Goal: Task Accomplishment & Management: Use online tool/utility

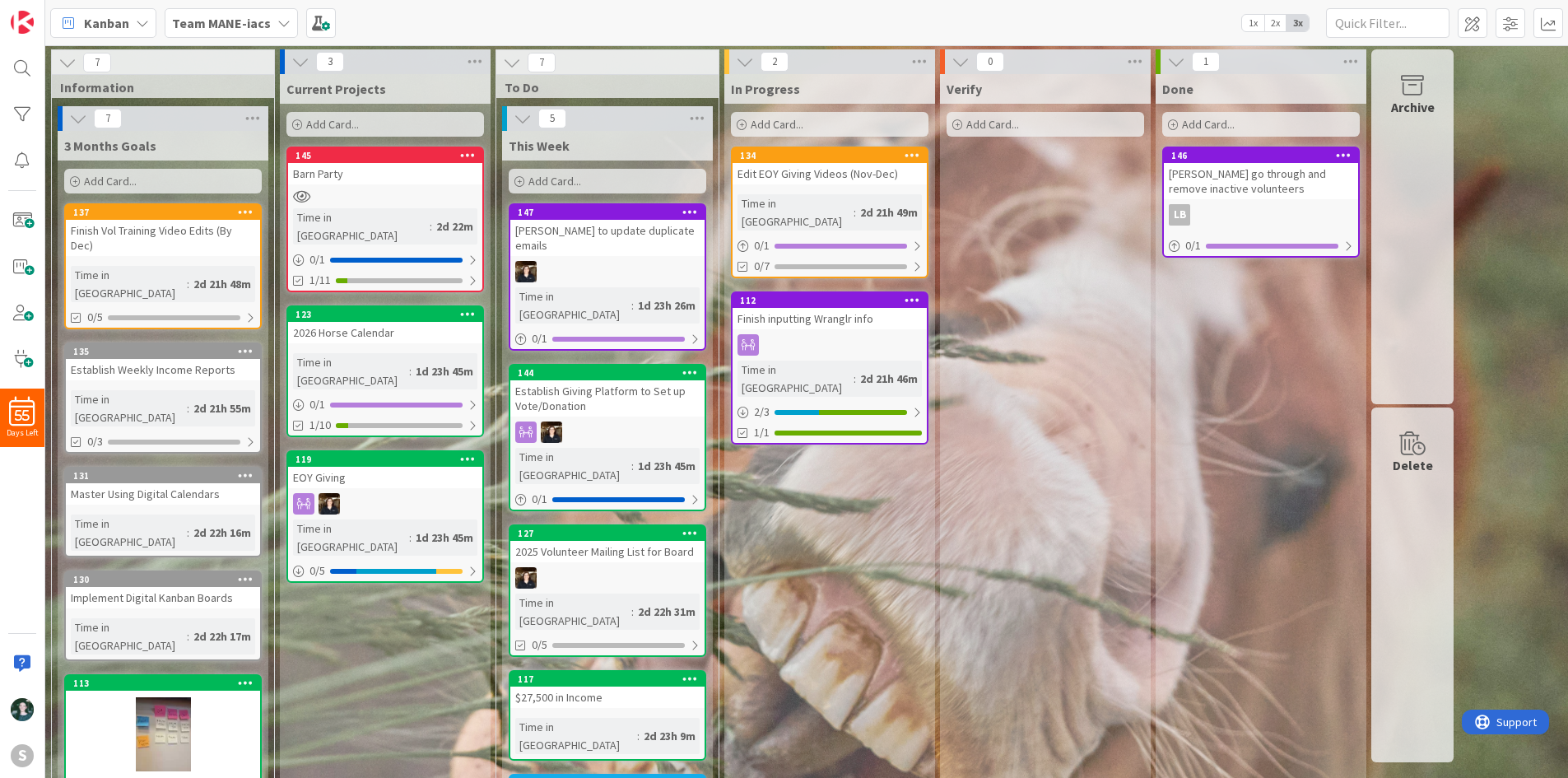
click at [234, 26] on b "Team MANE-iacs" at bounding box center [221, 23] width 99 height 16
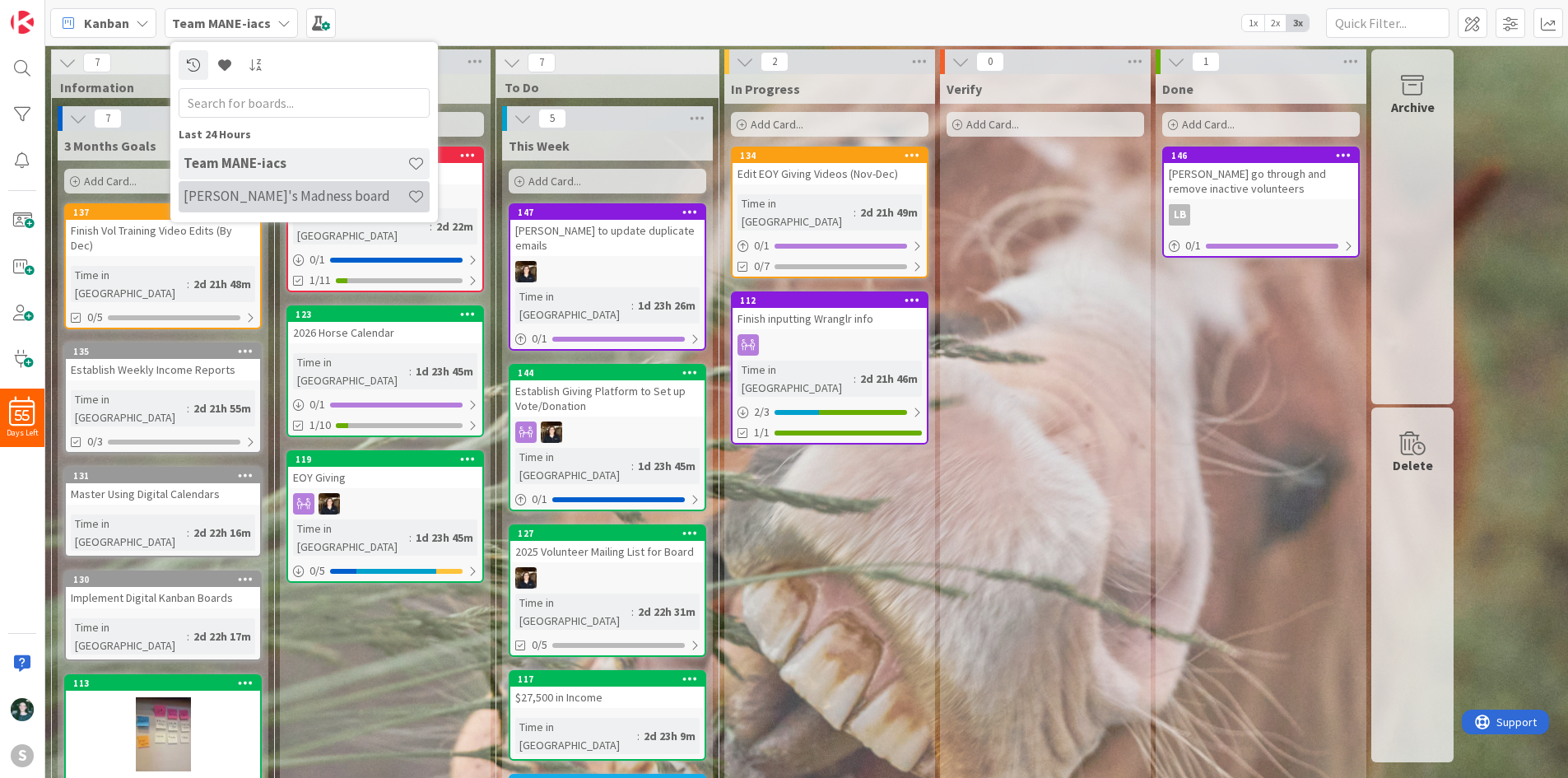
click at [272, 198] on h4 "[PERSON_NAME]'s Madness board" at bounding box center [295, 196] width 224 height 16
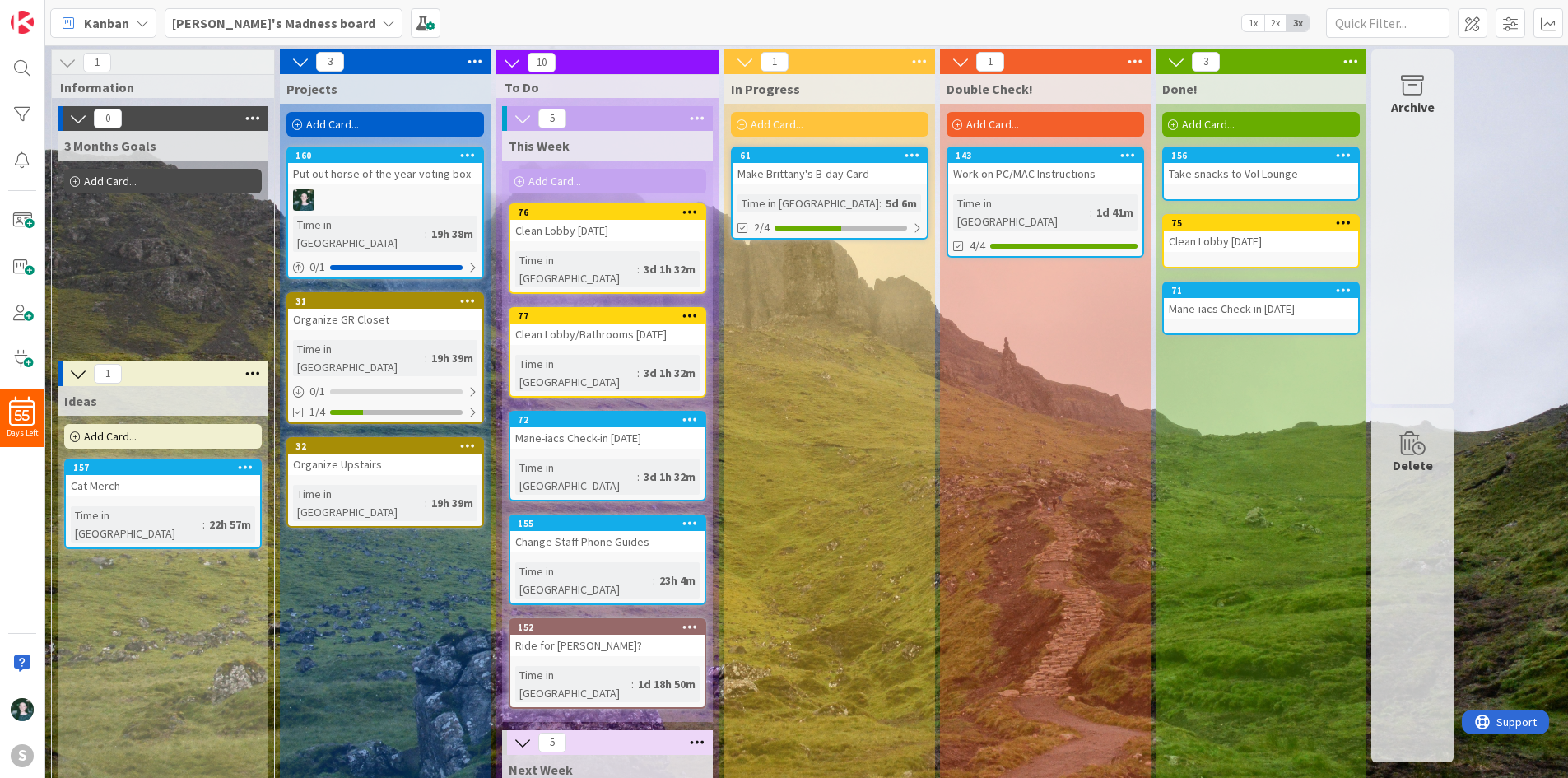
click at [423, 173] on div "Put out horse of the year voting box" at bounding box center [386, 173] width 195 height 22
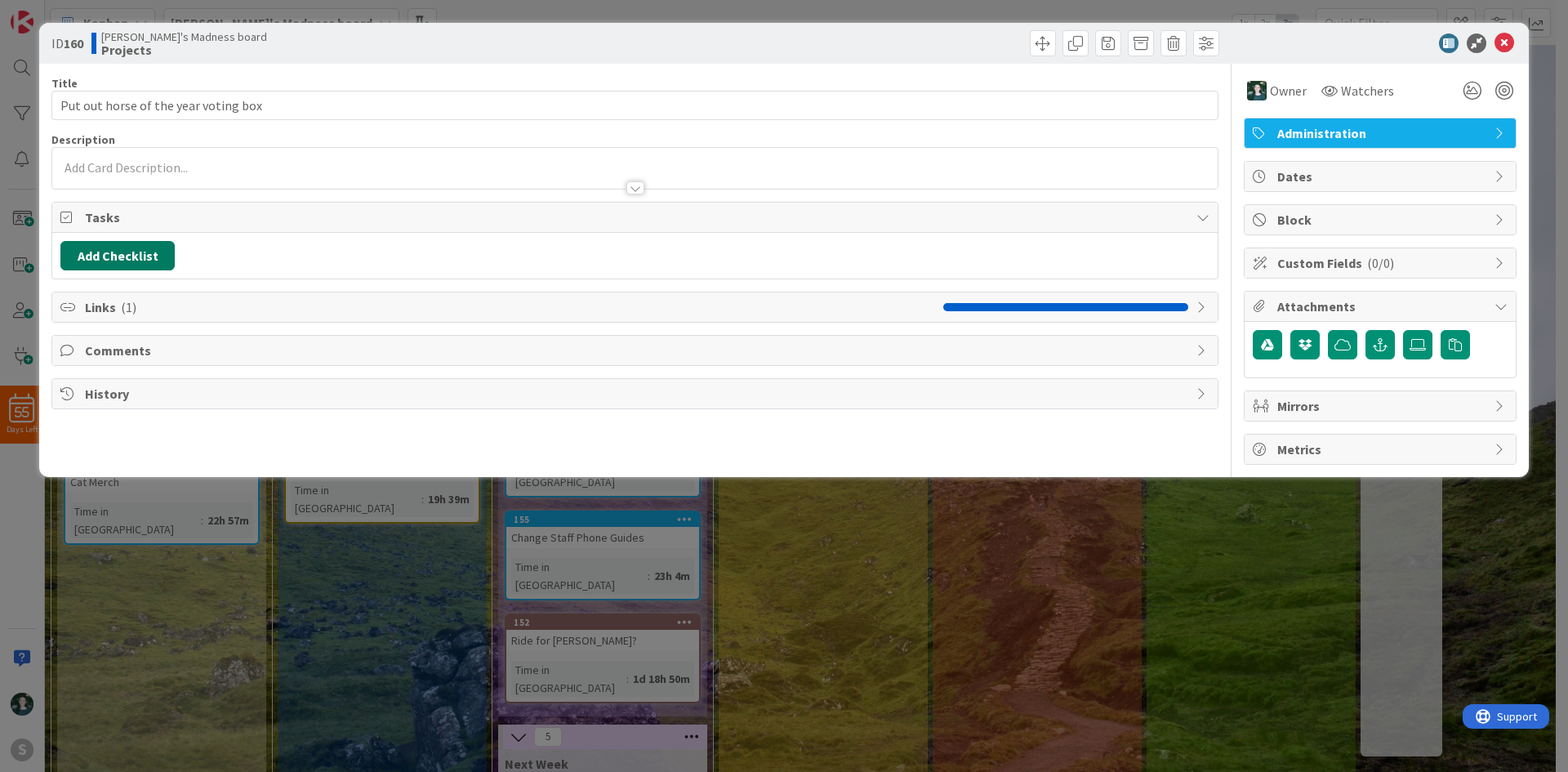
click at [143, 262] on button "Add Checklist" at bounding box center [117, 255] width 114 height 29
type input "To do"
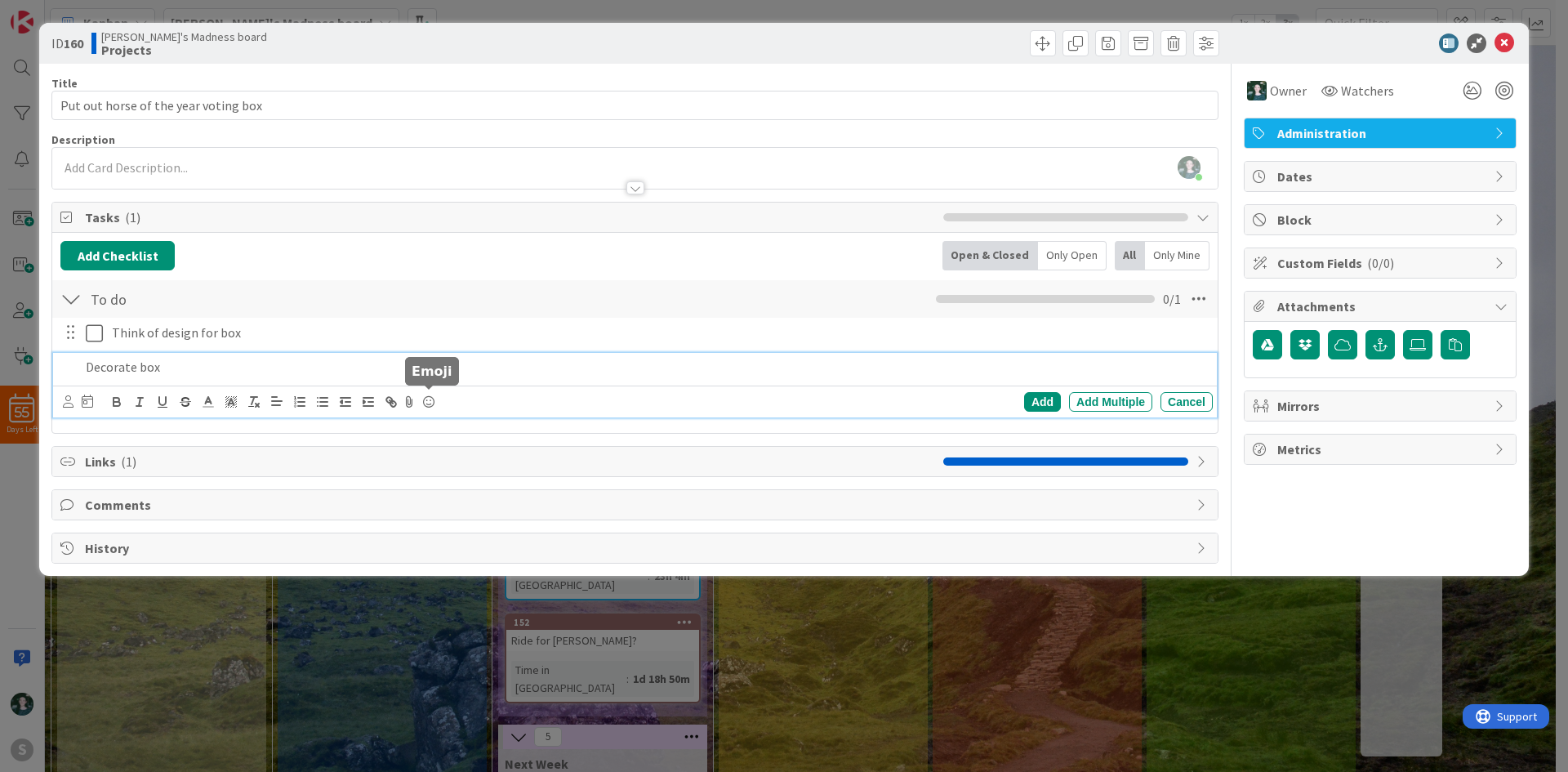
click at [434, 408] on icon at bounding box center [429, 401] width 20 height 23
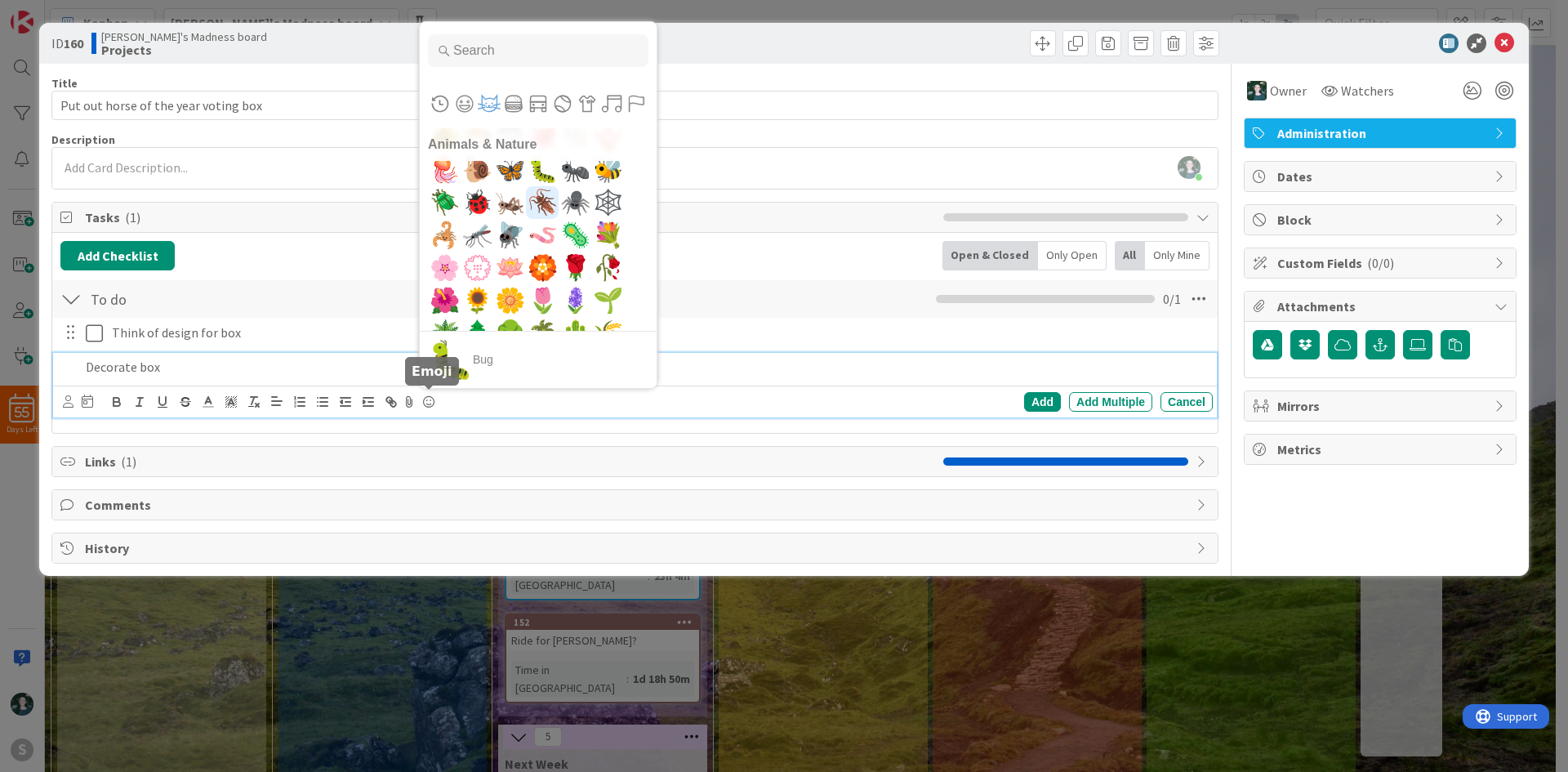
scroll to position [3676, 0]
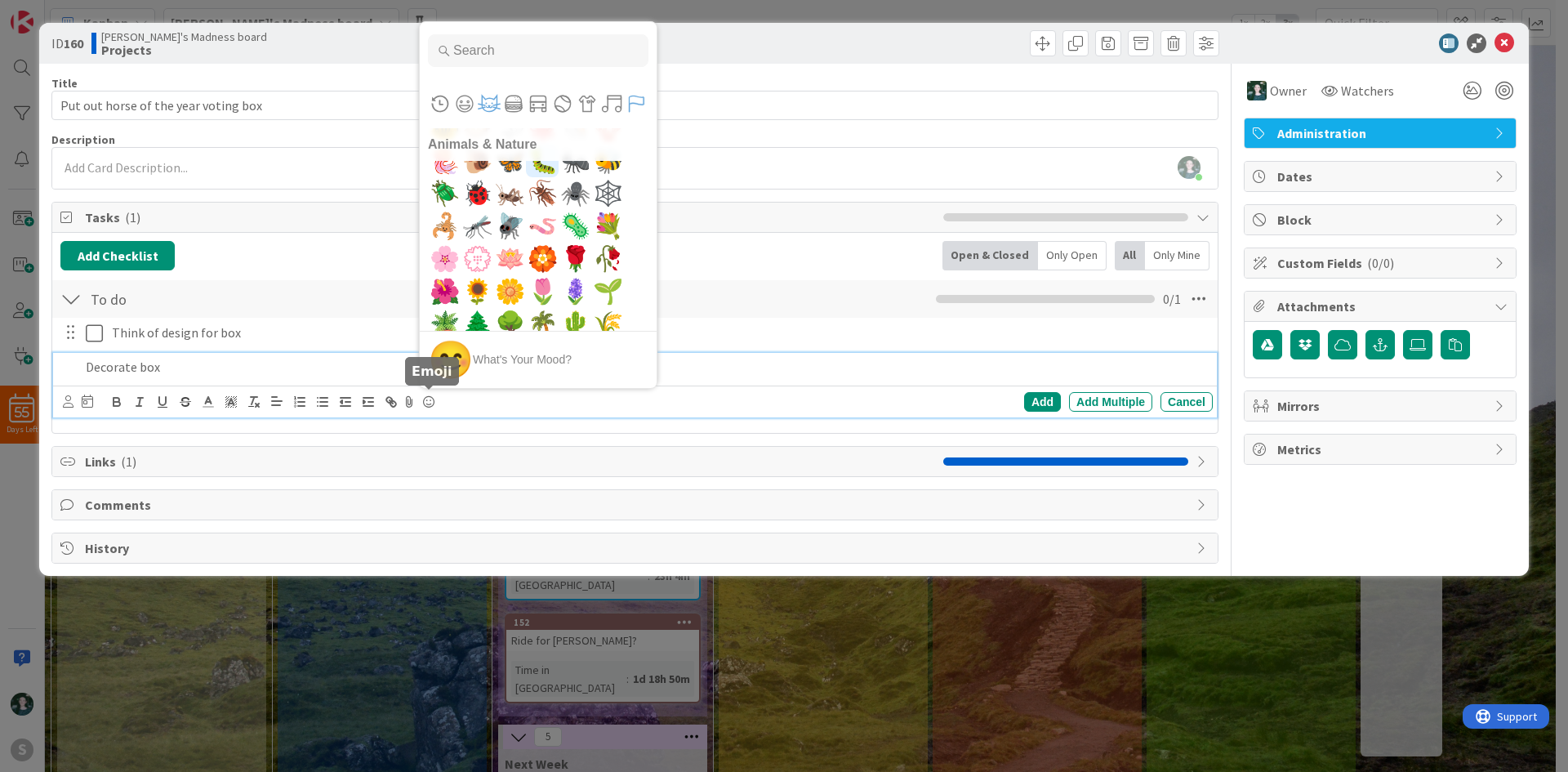
click at [641, 110] on button "Flags" at bounding box center [636, 104] width 24 height 24
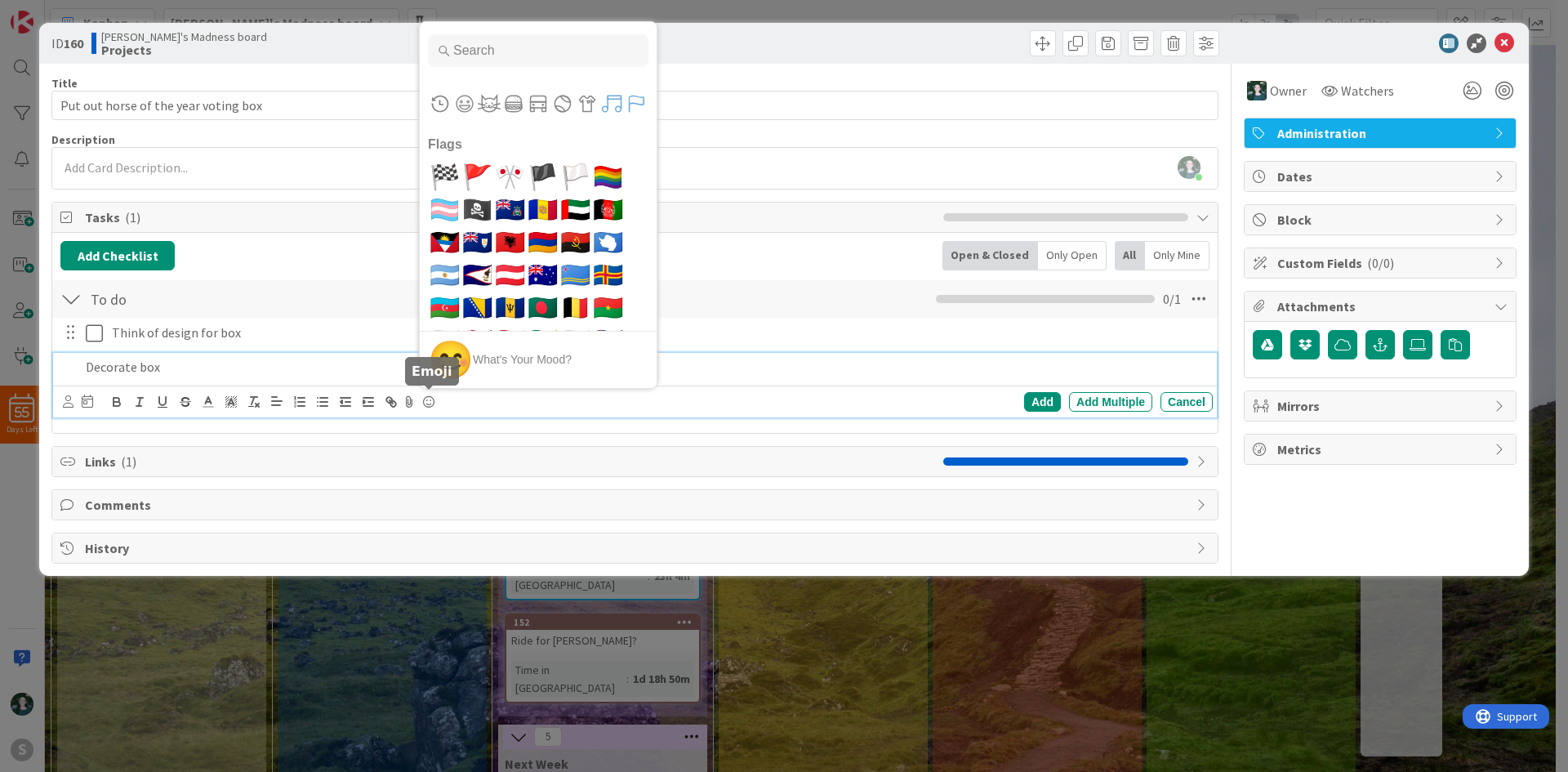
click at [620, 105] on button "Symbols" at bounding box center [611, 104] width 24 height 24
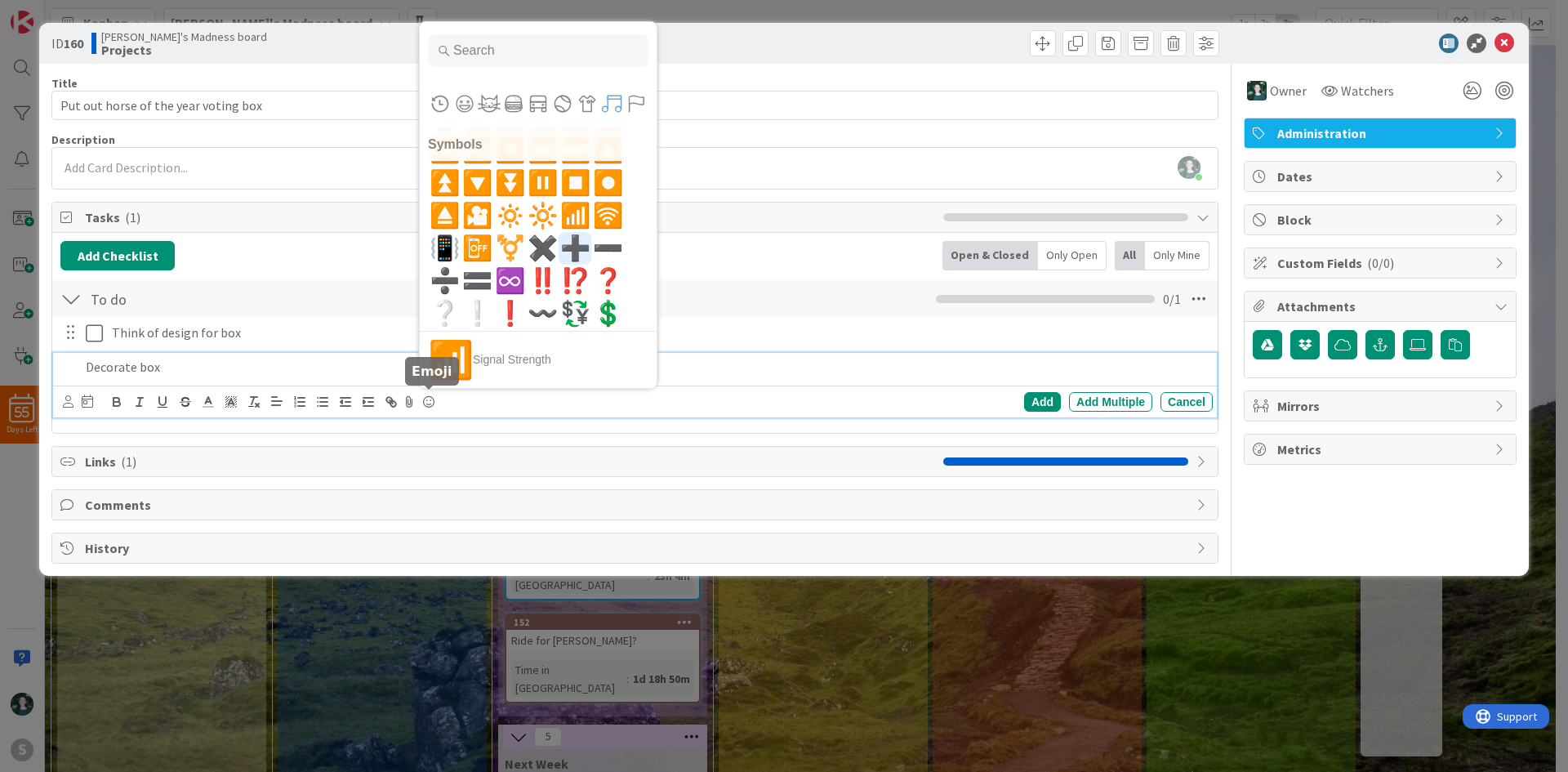
scroll to position [8463, 0]
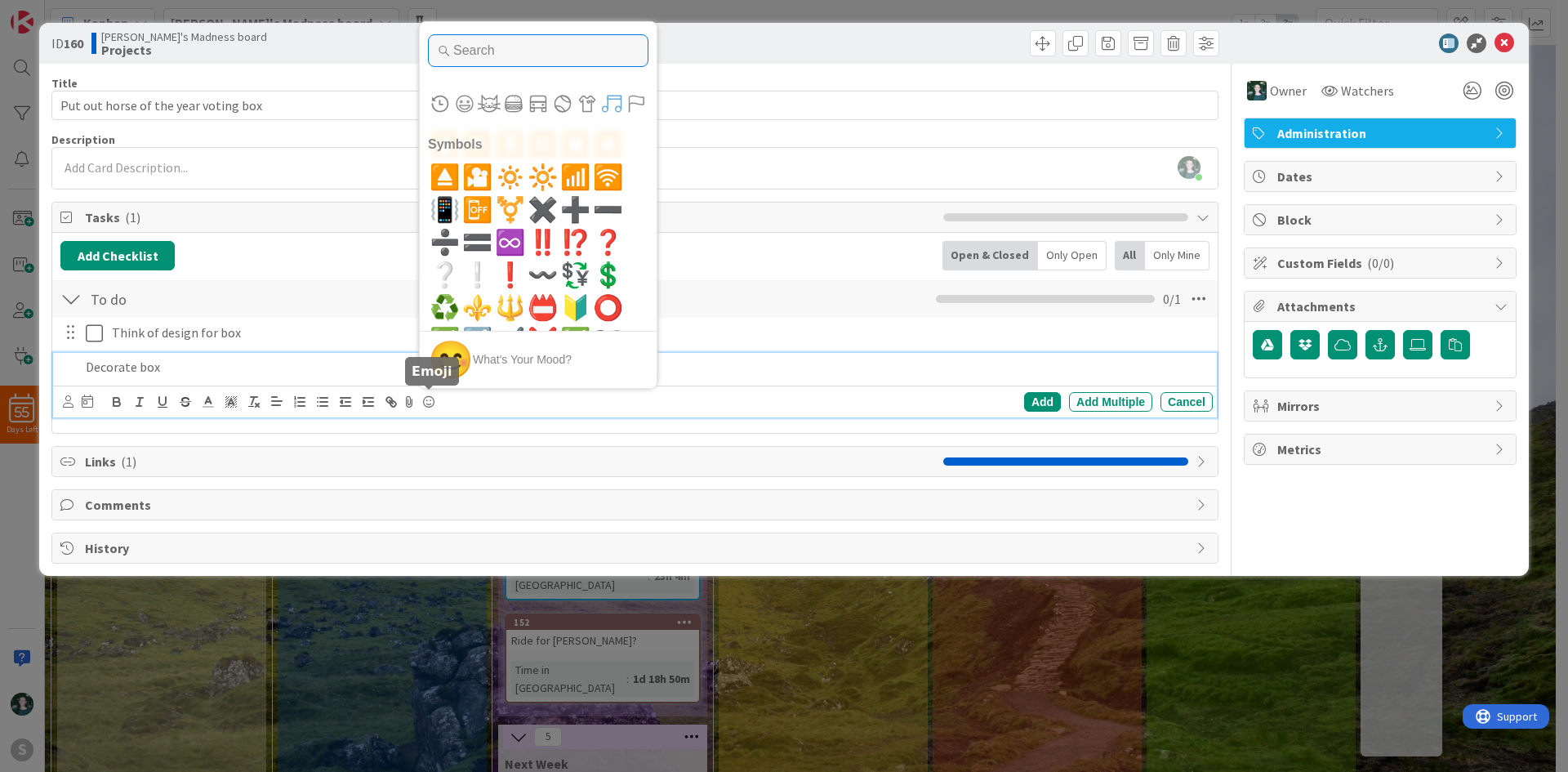
click at [532, 52] on input "Type to search for an emoji" at bounding box center [537, 51] width 220 height 33
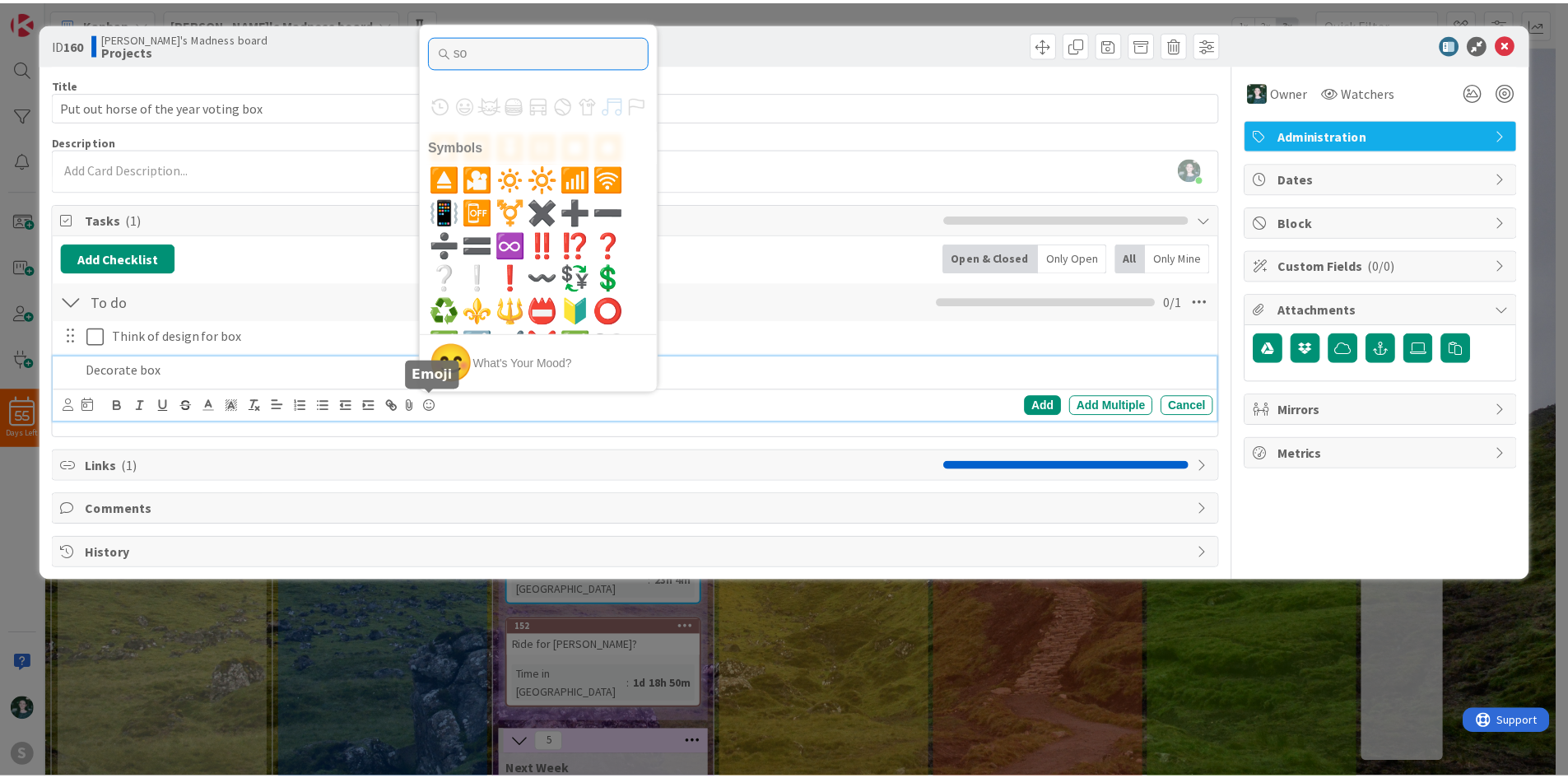
scroll to position [0, 0]
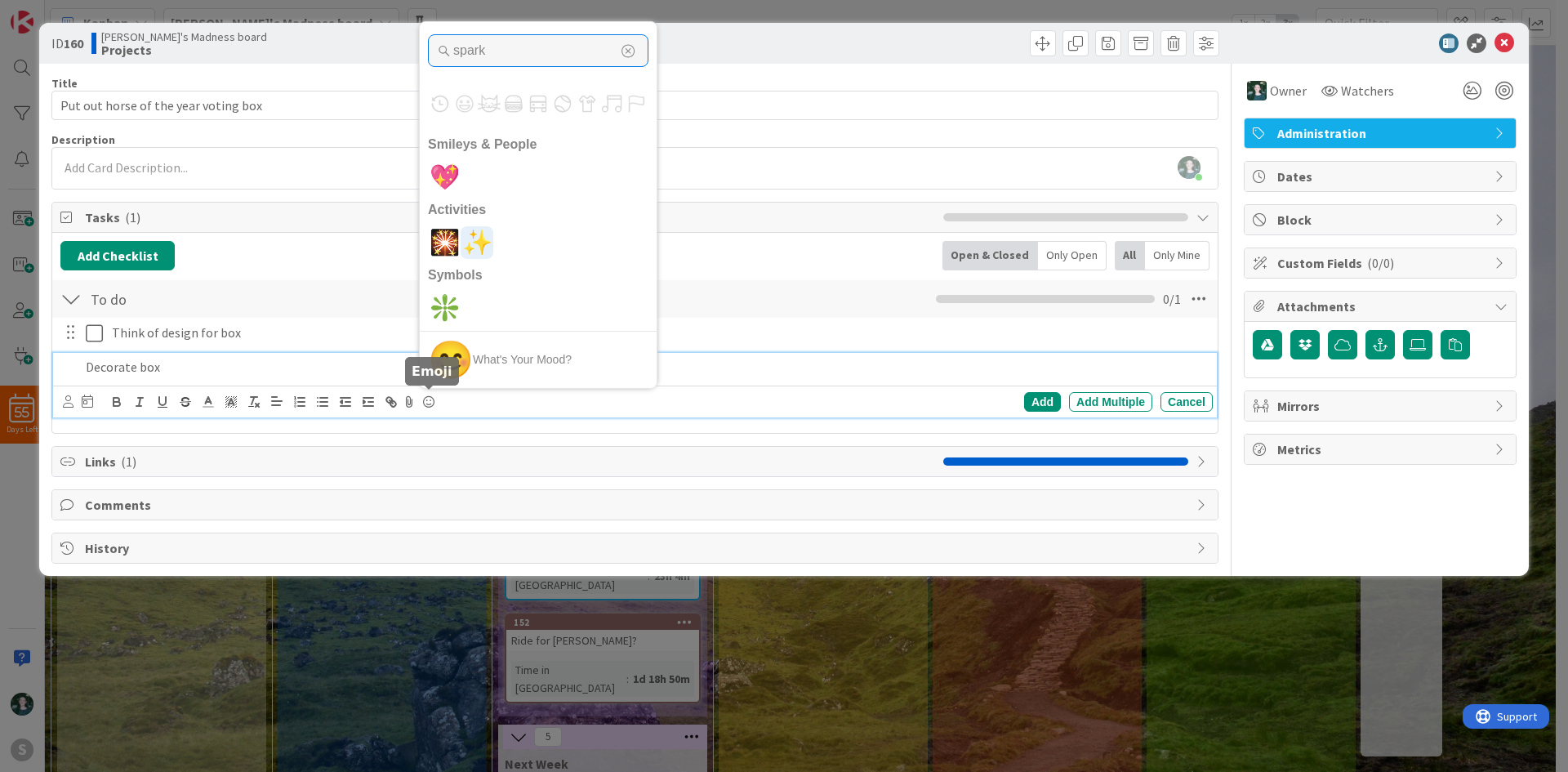
type input "spark"
click at [477, 242] on span "✨" at bounding box center [477, 242] width 38 height 33
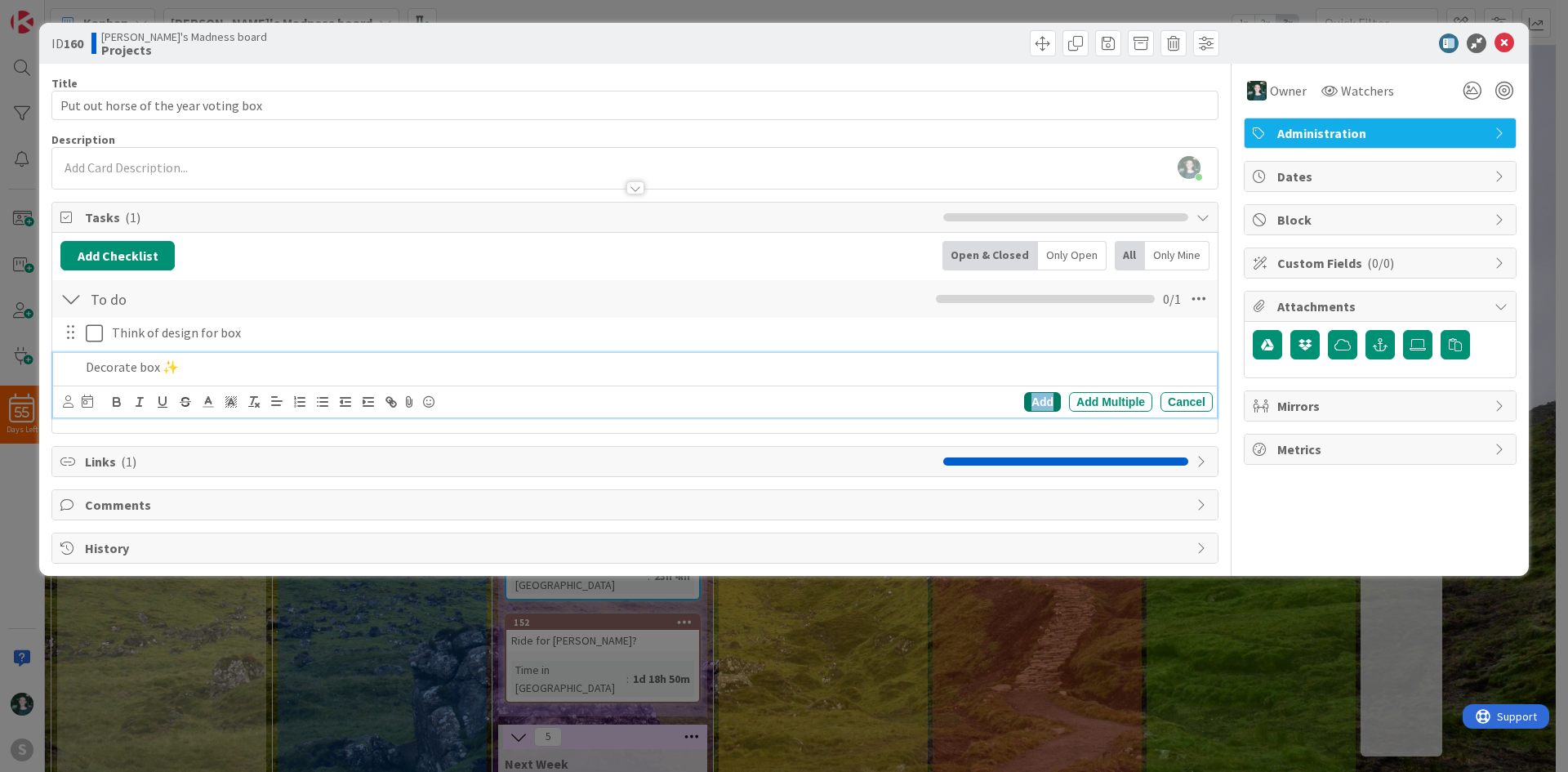
click at [1039, 400] on div "Add" at bounding box center [1042, 401] width 37 height 20
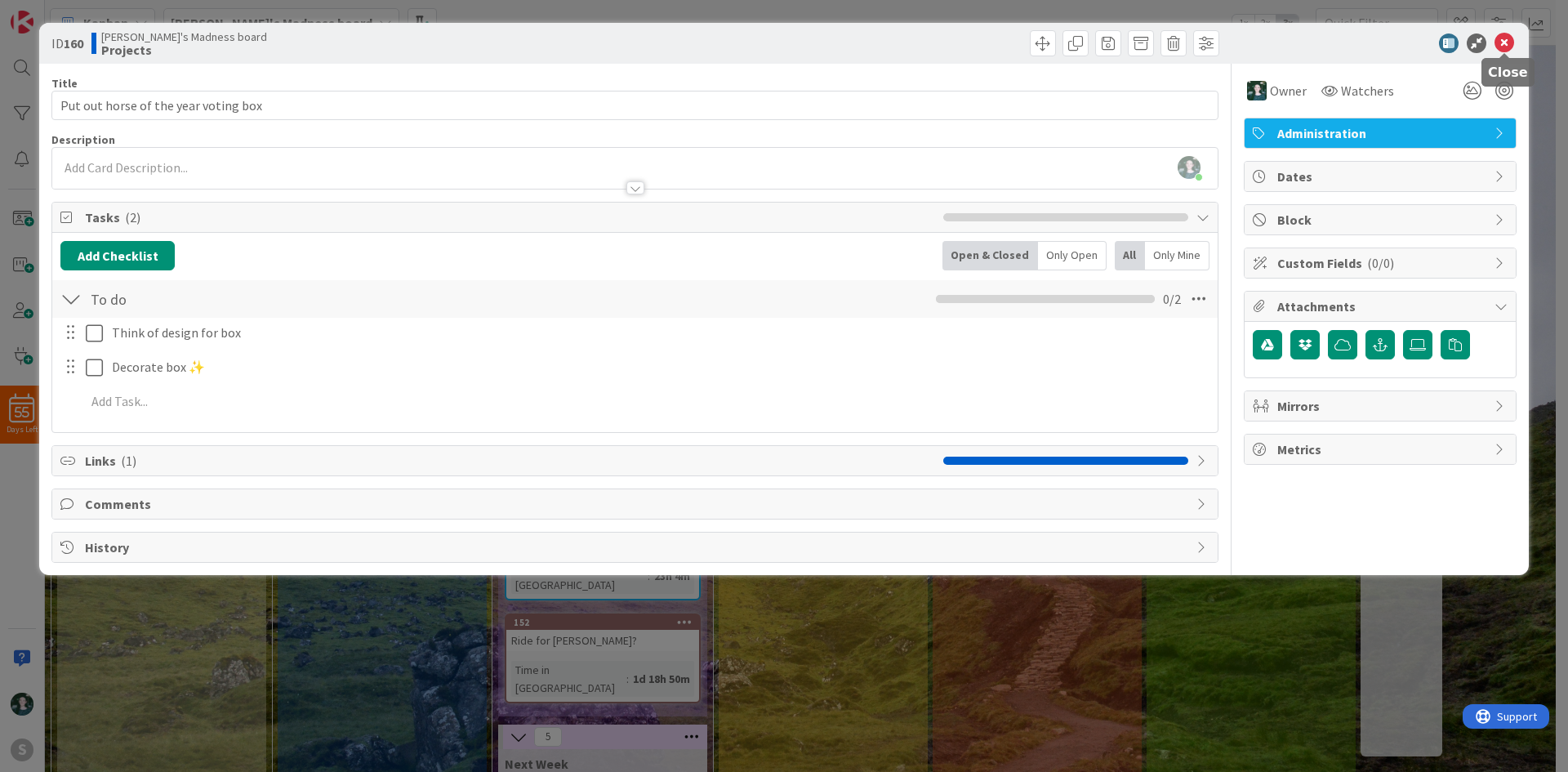
click at [1502, 46] on icon at bounding box center [1504, 43] width 20 height 20
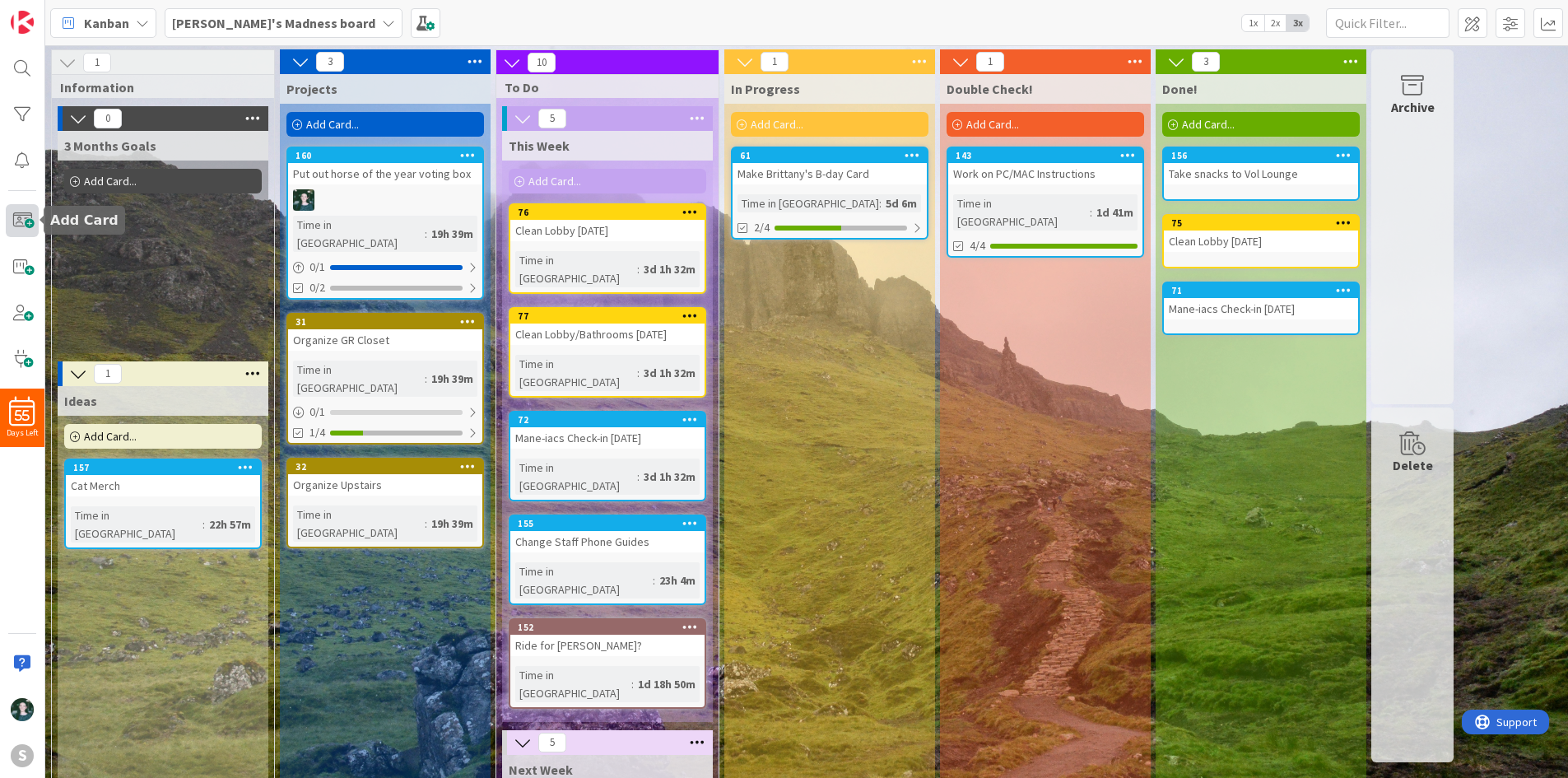
click at [27, 223] on span at bounding box center [22, 220] width 33 height 33
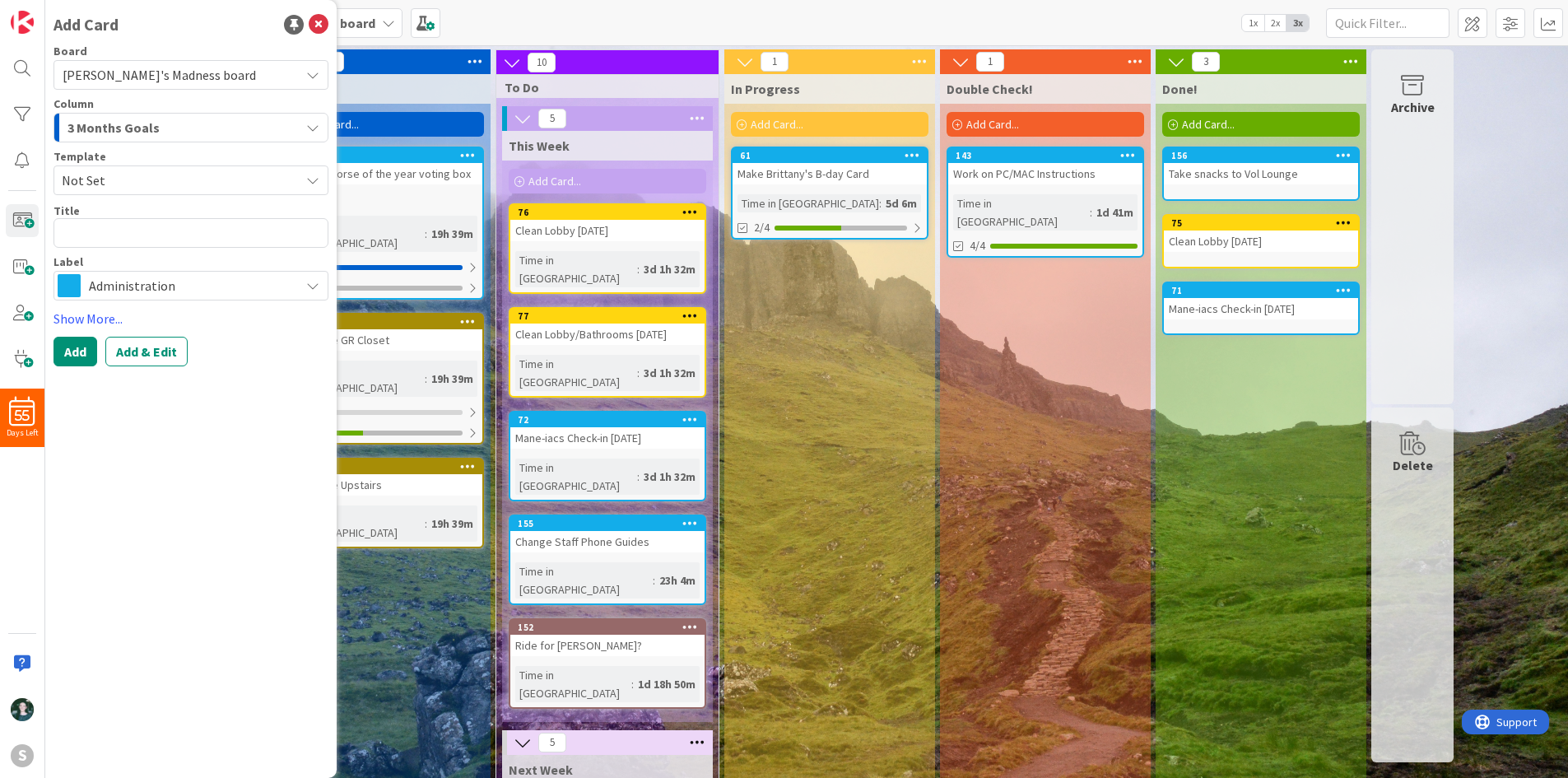
click at [196, 125] on div "3 Months Goals" at bounding box center [181, 128] width 236 height 26
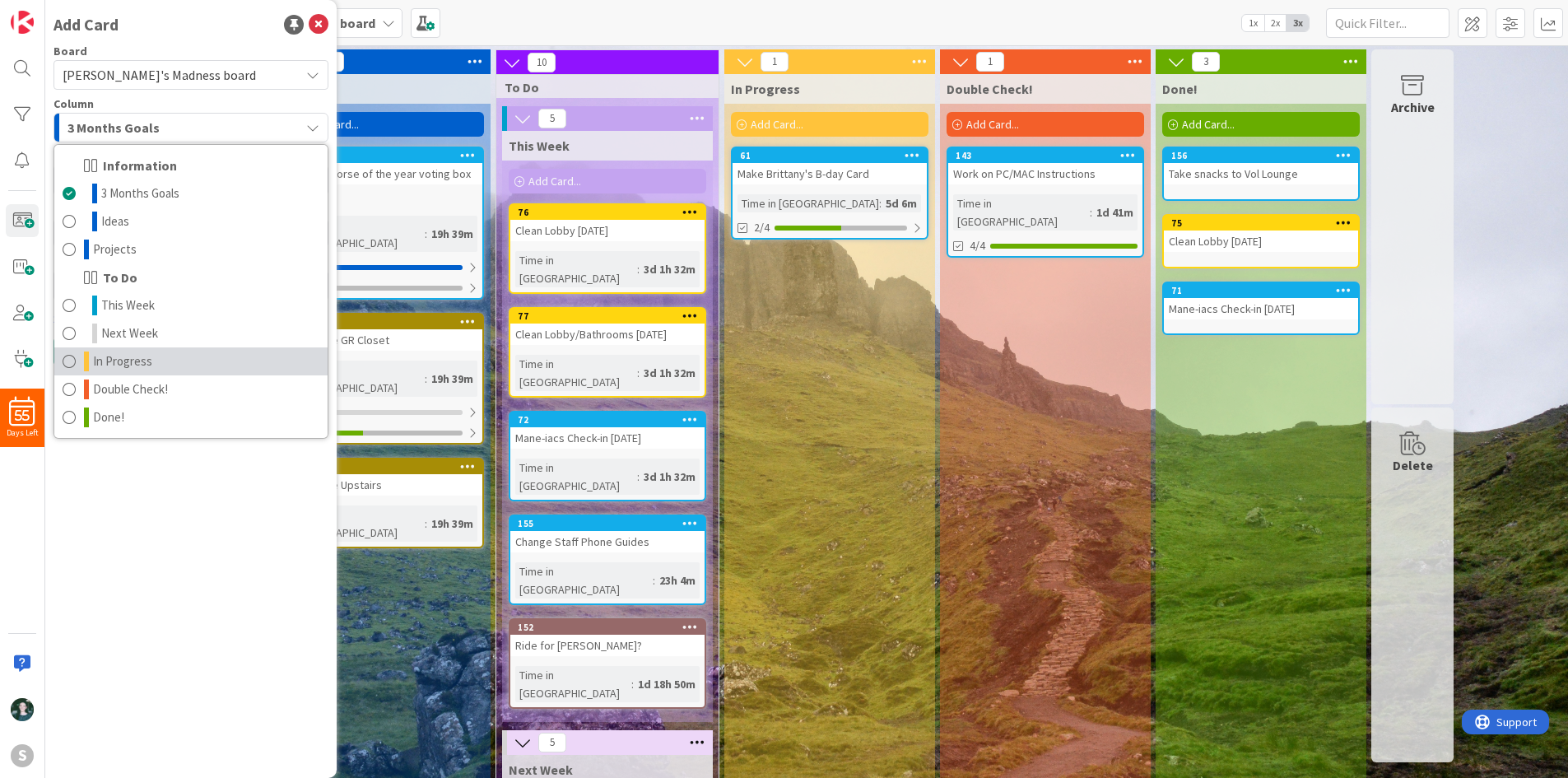
click at [190, 356] on link "In Progress" at bounding box center [190, 362] width 273 height 28
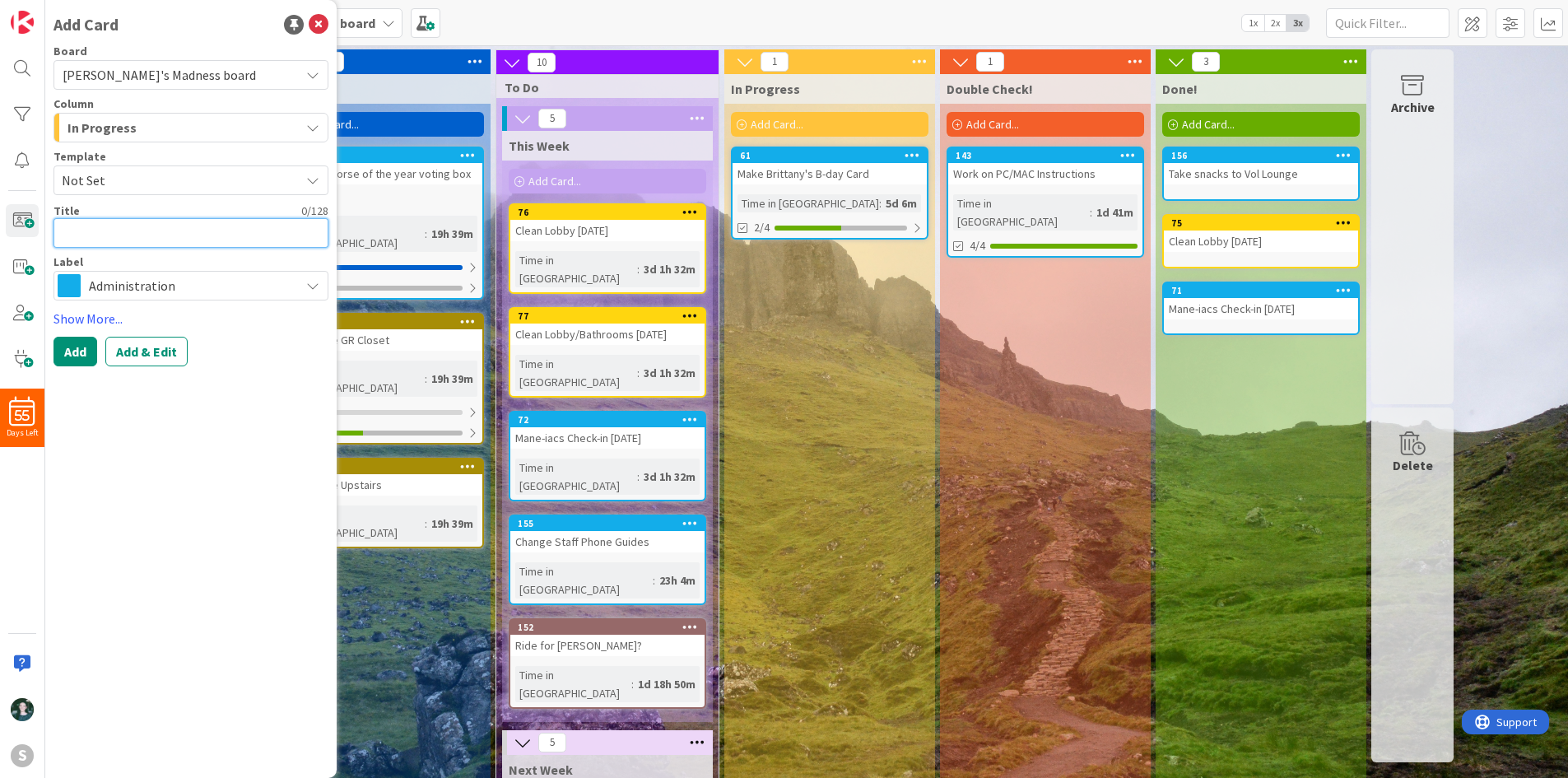
click at [142, 230] on textarea at bounding box center [191, 233] width 275 height 29
type textarea "x"
type textarea "A"
type textarea "x"
type textarea "Ab"
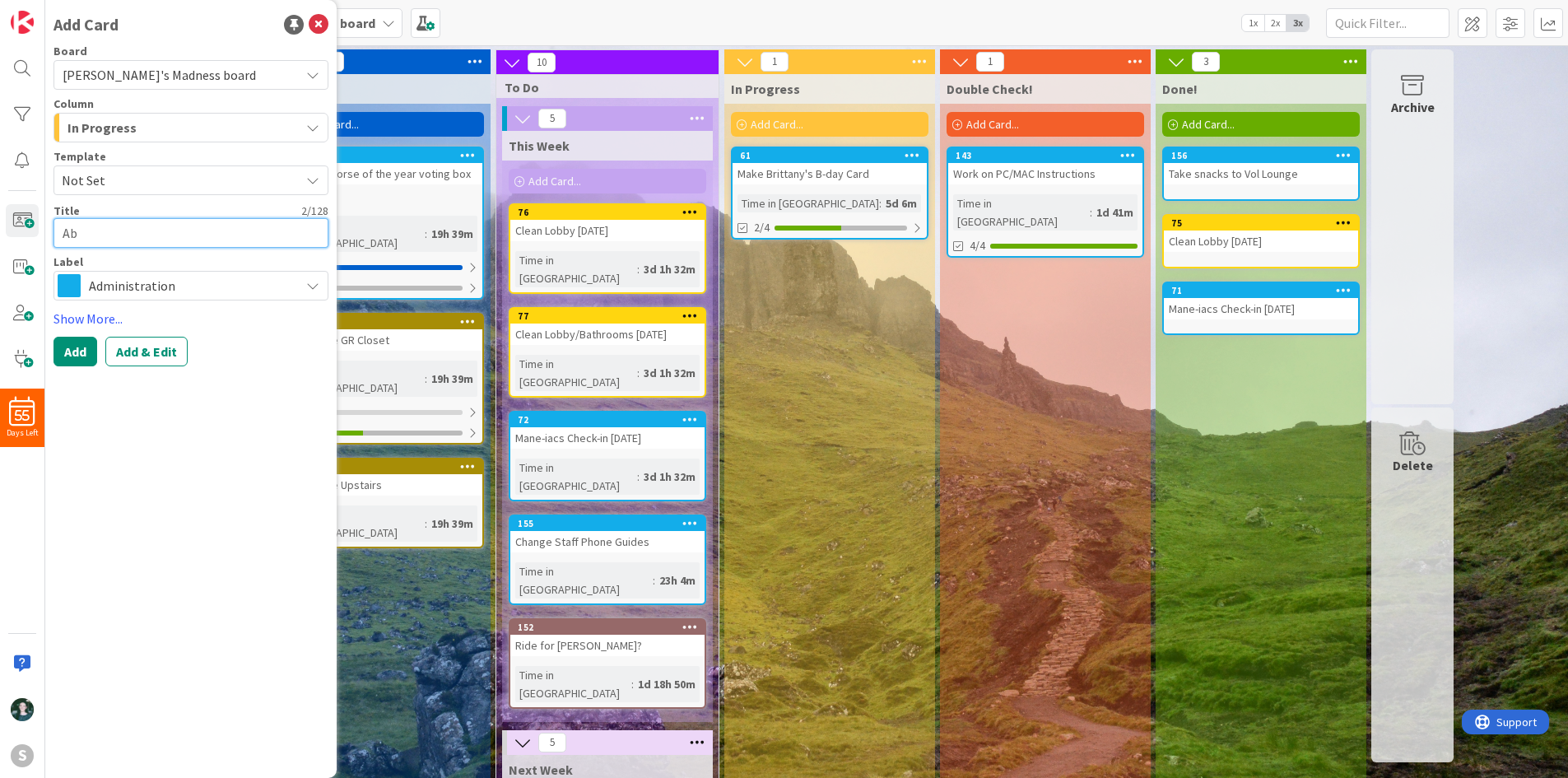
type textarea "x"
type textarea "Abb"
type textarea "x"
type textarea "Abby"
type textarea "x"
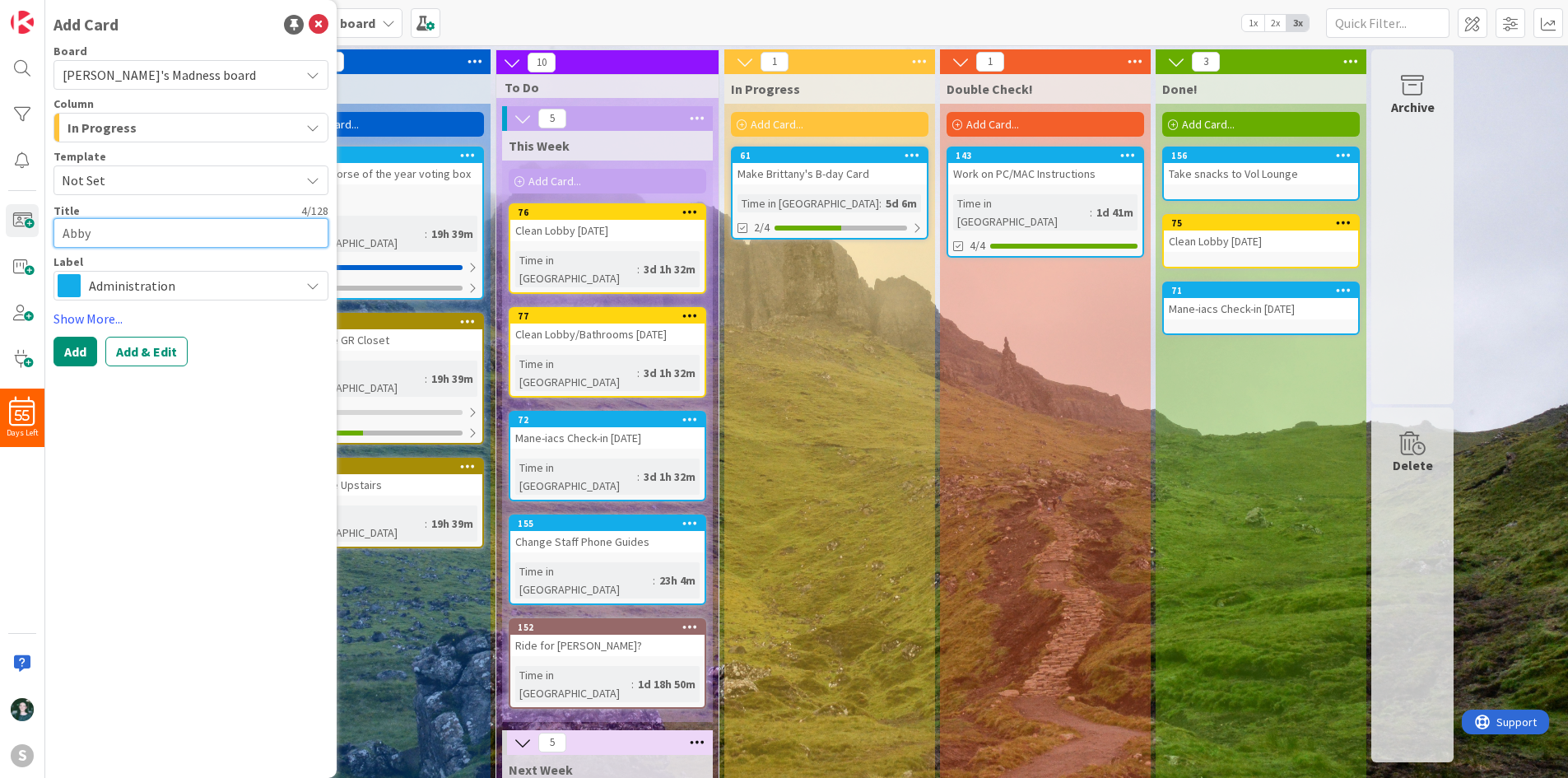
type textarea "Abby'"
type textarea "x"
type textarea "[PERSON_NAME]'s"
type textarea "x"
type textarea "[PERSON_NAME]'s"
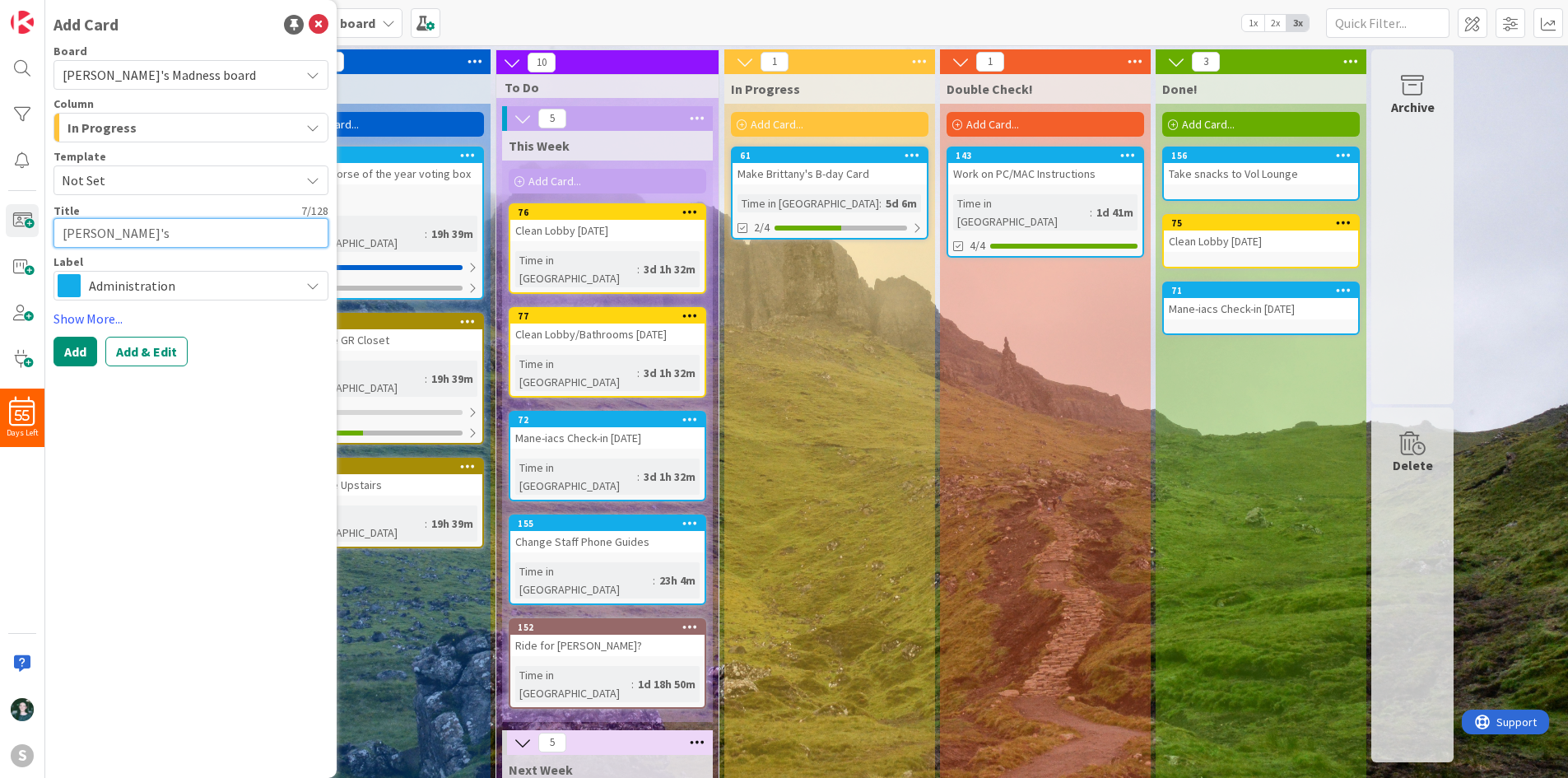
type textarea "x"
type textarea "[PERSON_NAME]'s C"
type textarea "x"
type textarea "[PERSON_NAME]'s Ca"
type textarea "x"
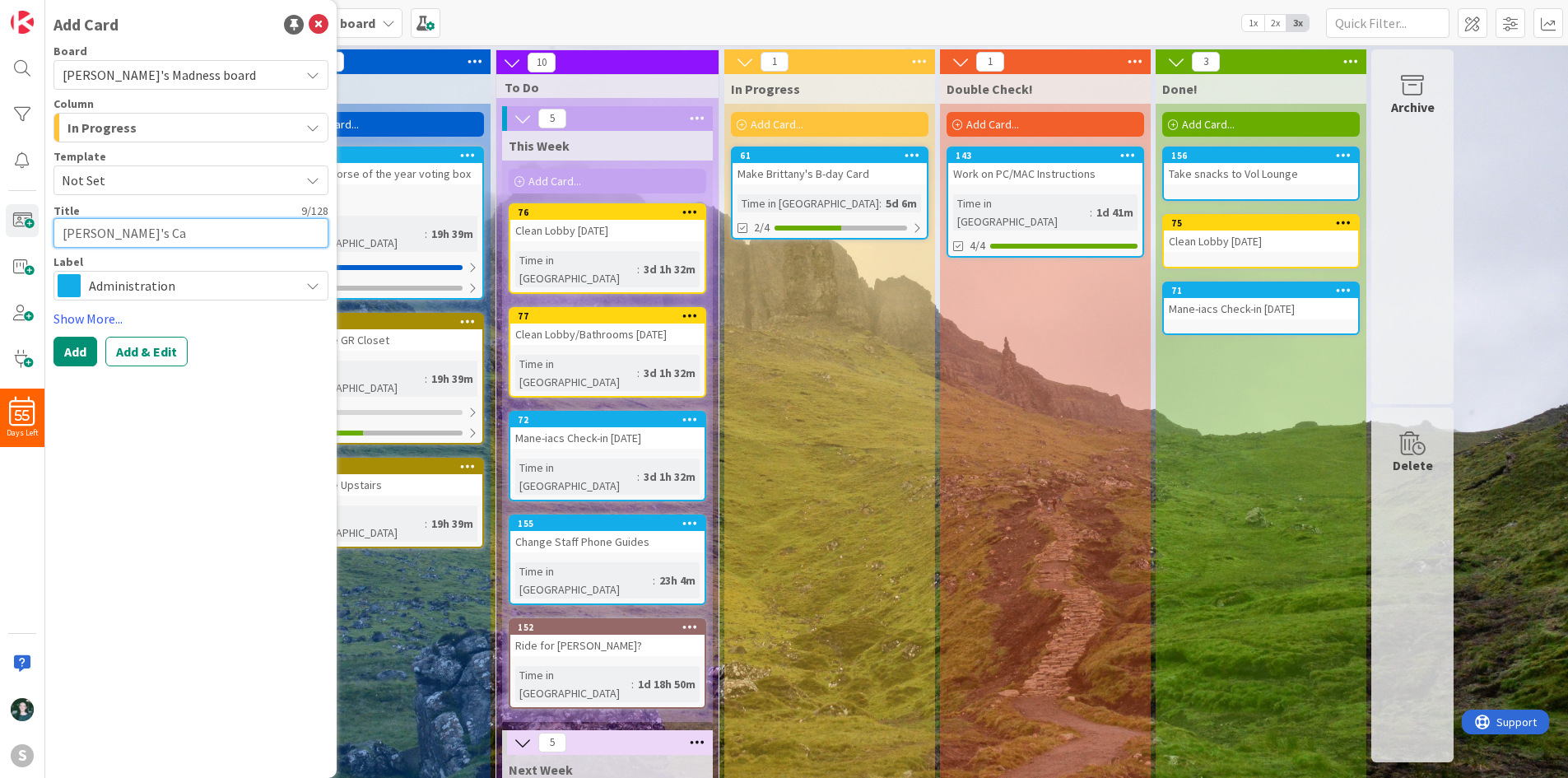
type textarea "[PERSON_NAME]'s Car"
type textarea "x"
type textarea "[PERSON_NAME]'s Card"
click at [77, 340] on button "Add" at bounding box center [76, 351] width 43 height 29
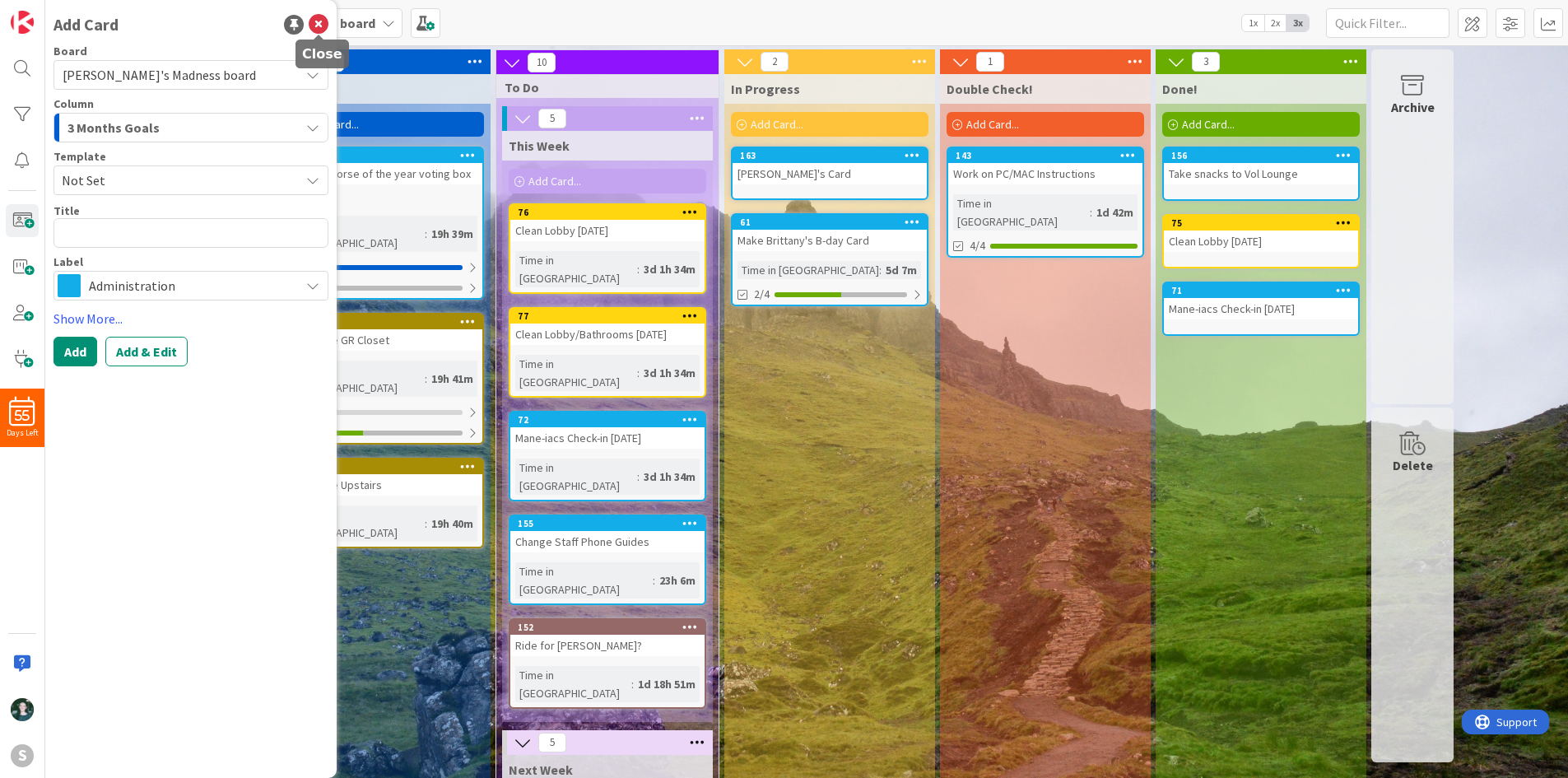
click at [319, 23] on icon at bounding box center [319, 25] width 20 height 20
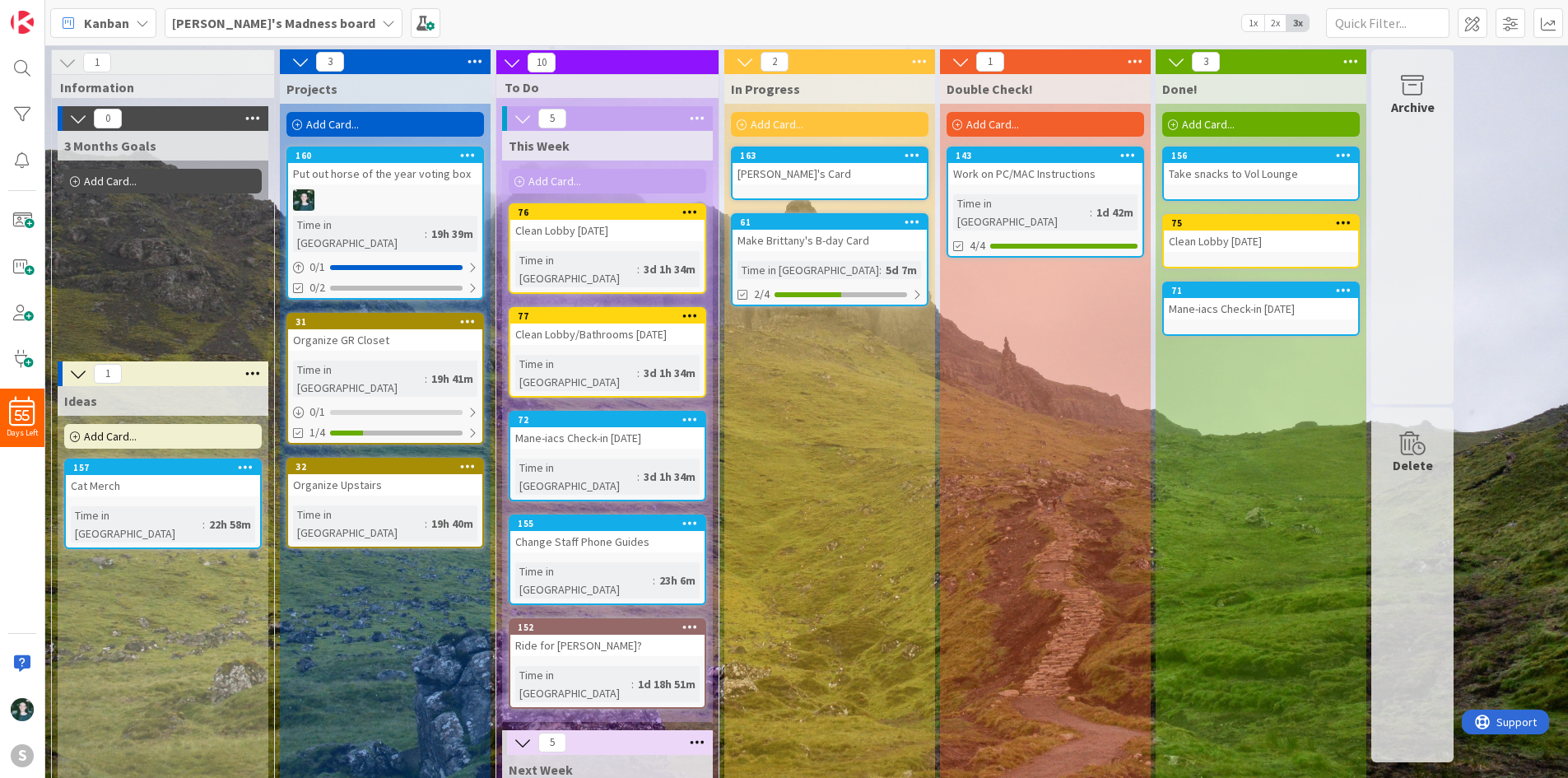
click at [820, 176] on div "[PERSON_NAME]'s Card" at bounding box center [830, 173] width 195 height 22
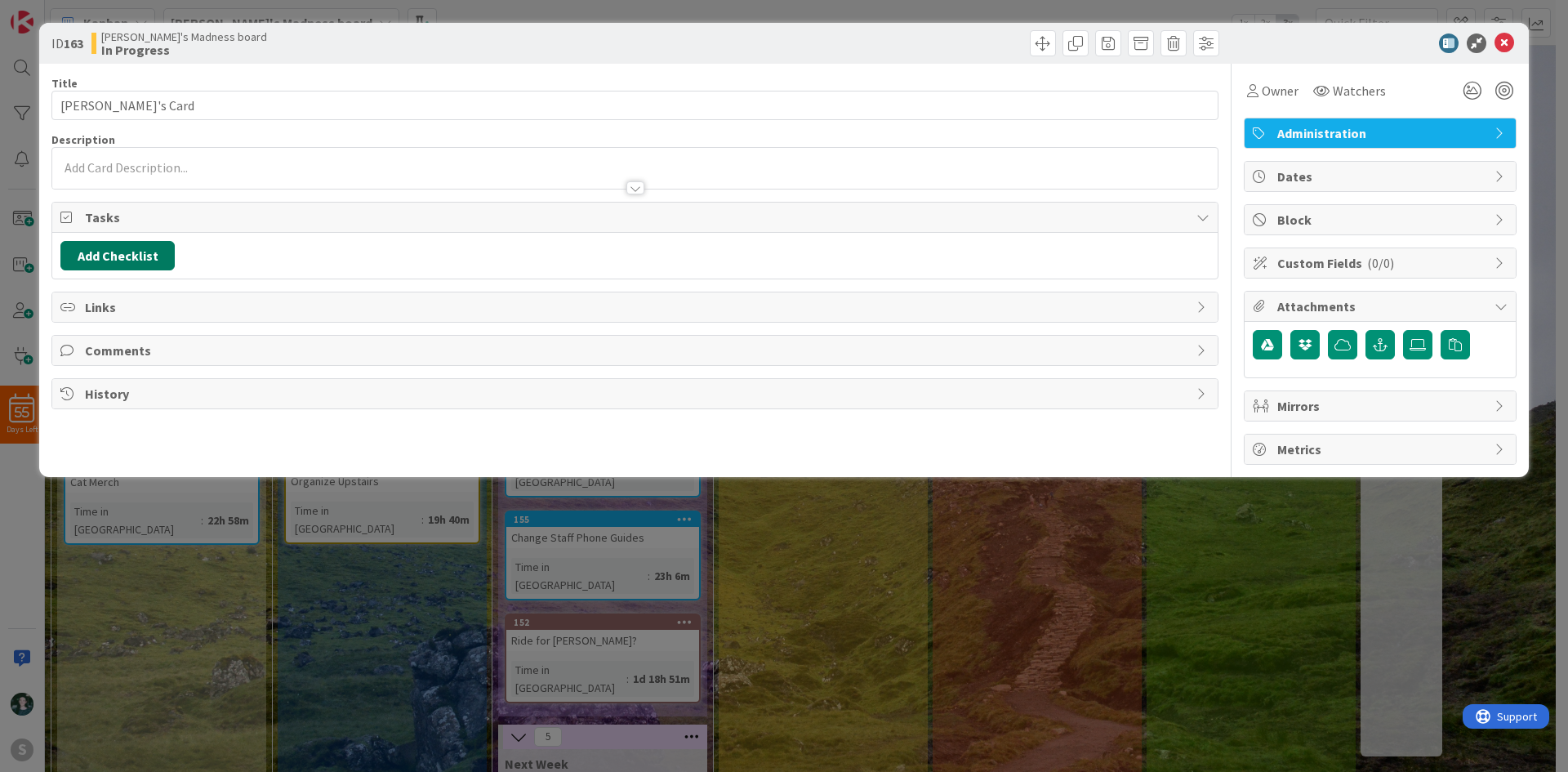
click at [91, 243] on button "Add Checklist" at bounding box center [117, 255] width 114 height 29
type input "To do"
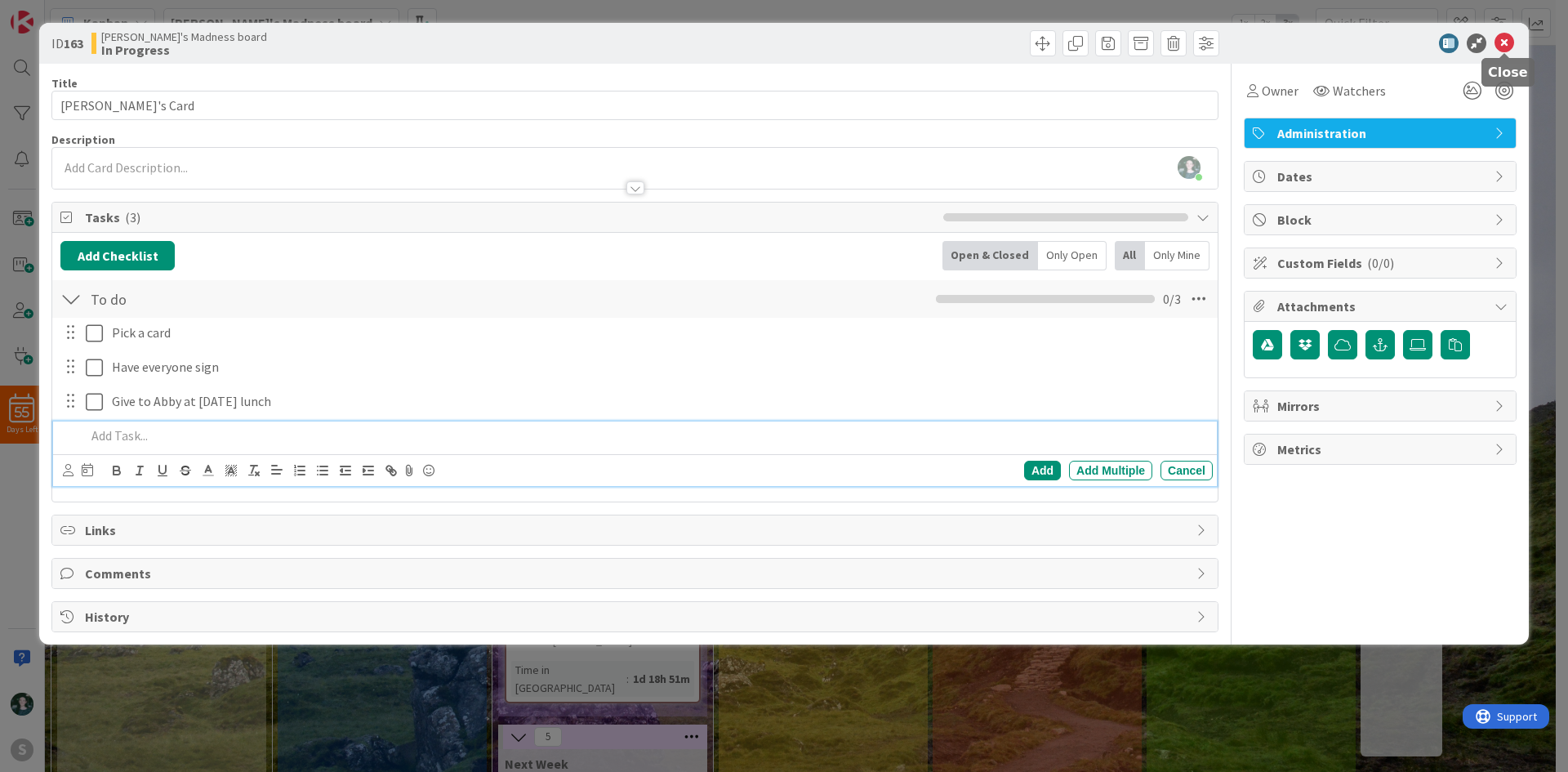
click at [1496, 44] on icon at bounding box center [1504, 43] width 20 height 20
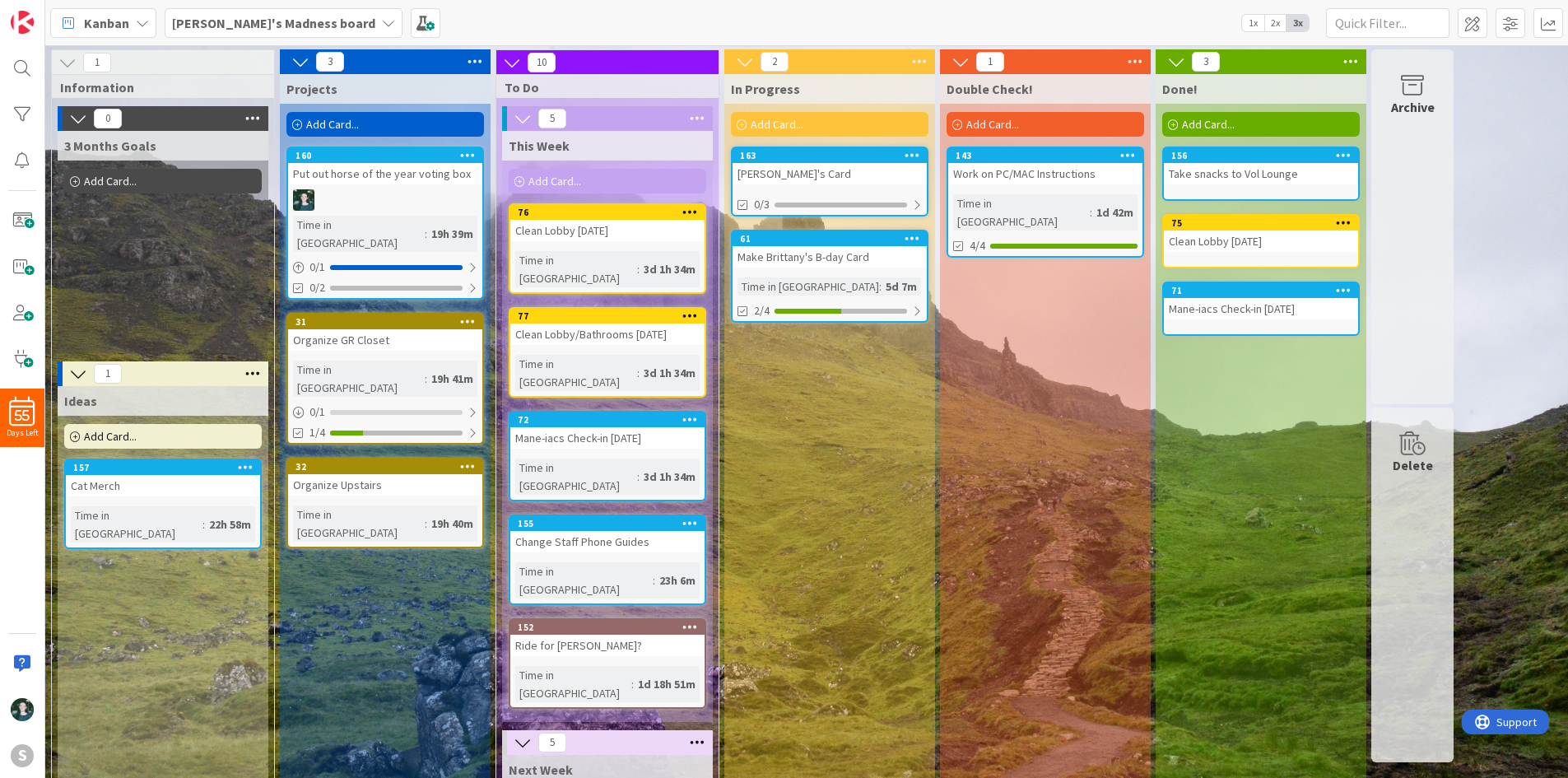
click at [382, 28] on icon at bounding box center [388, 23] width 13 height 13
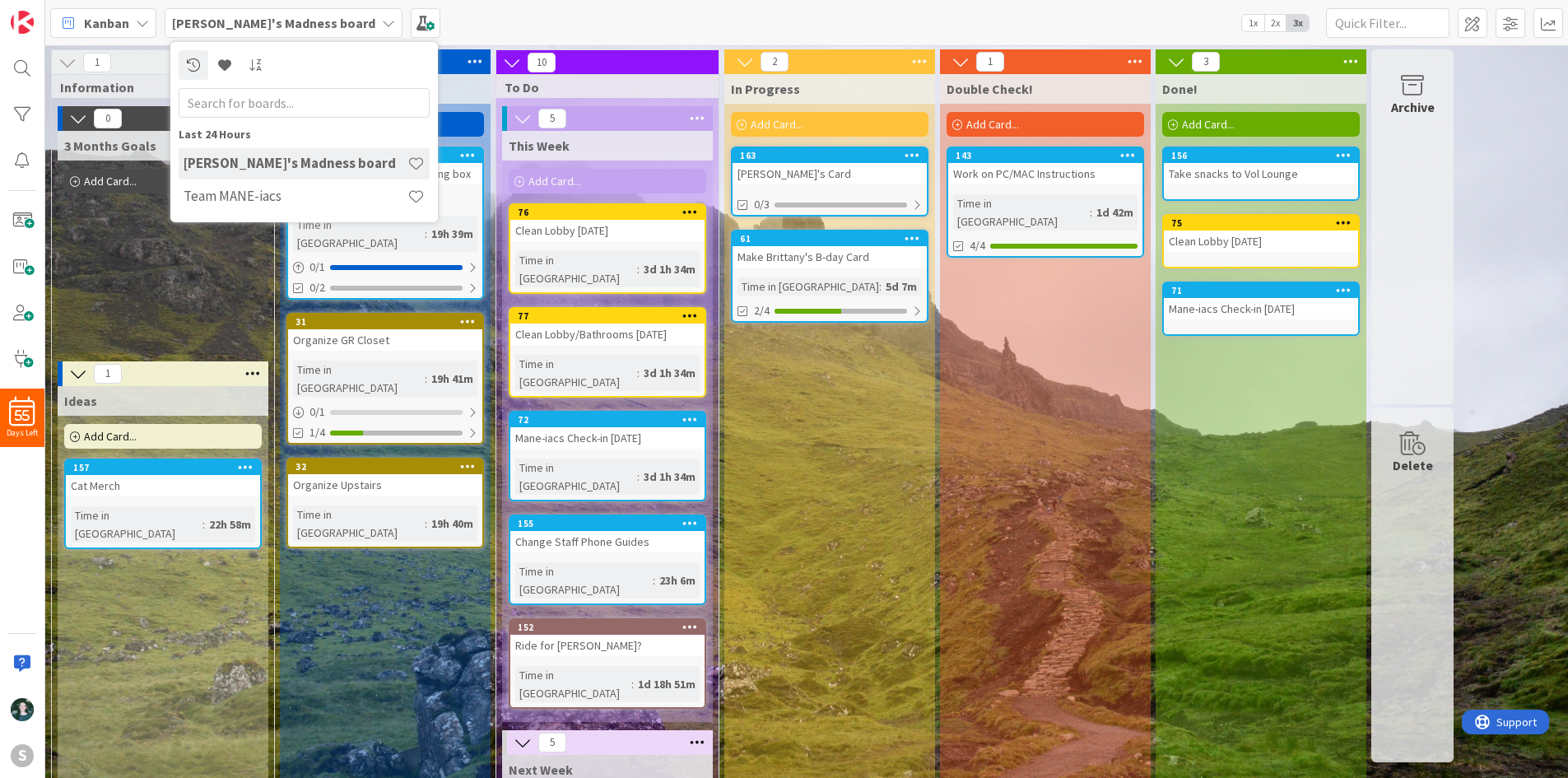
click at [815, 34] on div "[PERSON_NAME]'s Madness board Last 24 Hours [PERSON_NAME]'s Madness board Team …" at bounding box center [806, 23] width 1523 height 45
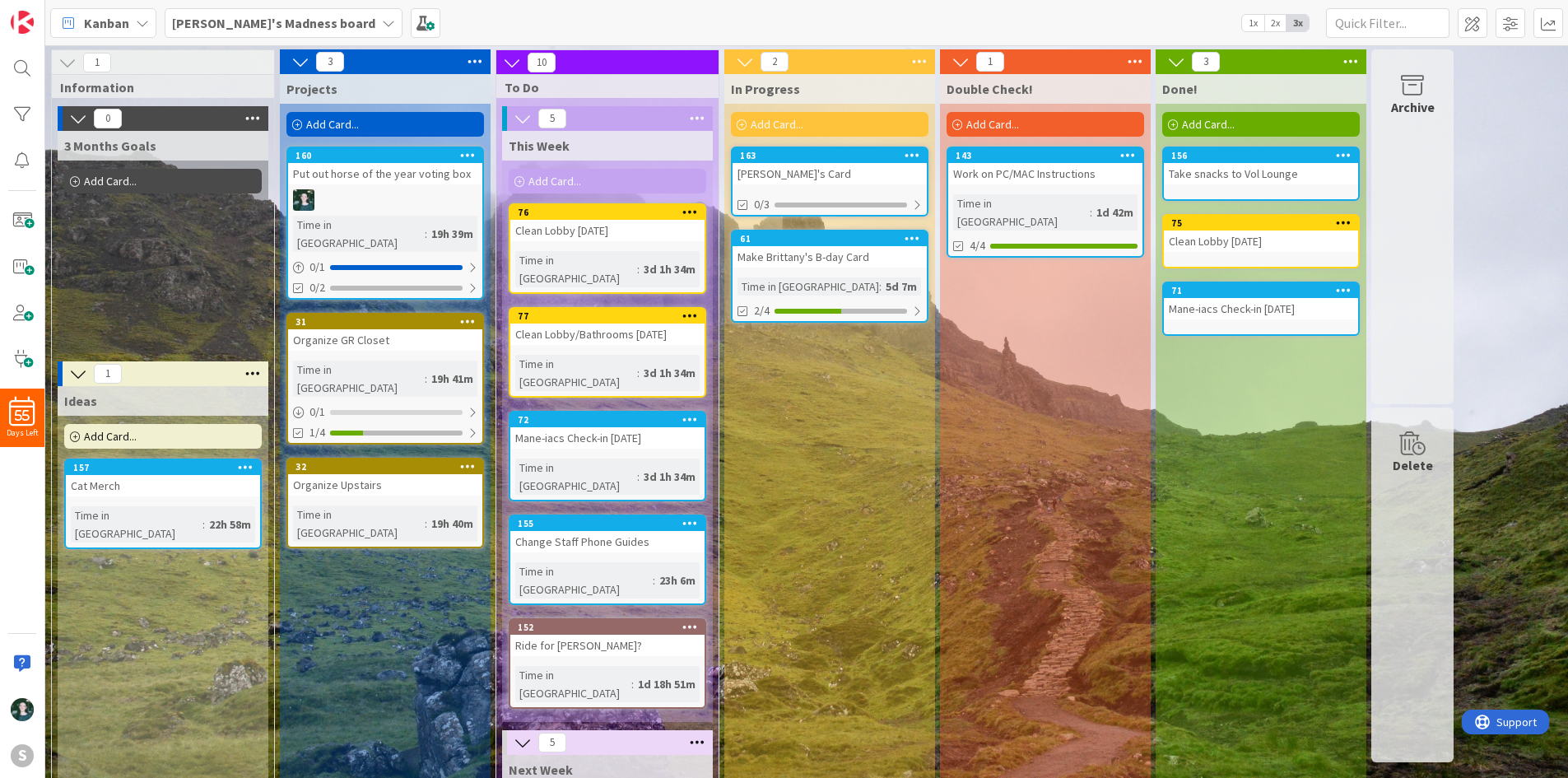
click at [382, 16] on icon at bounding box center [388, 23] width 13 height 13
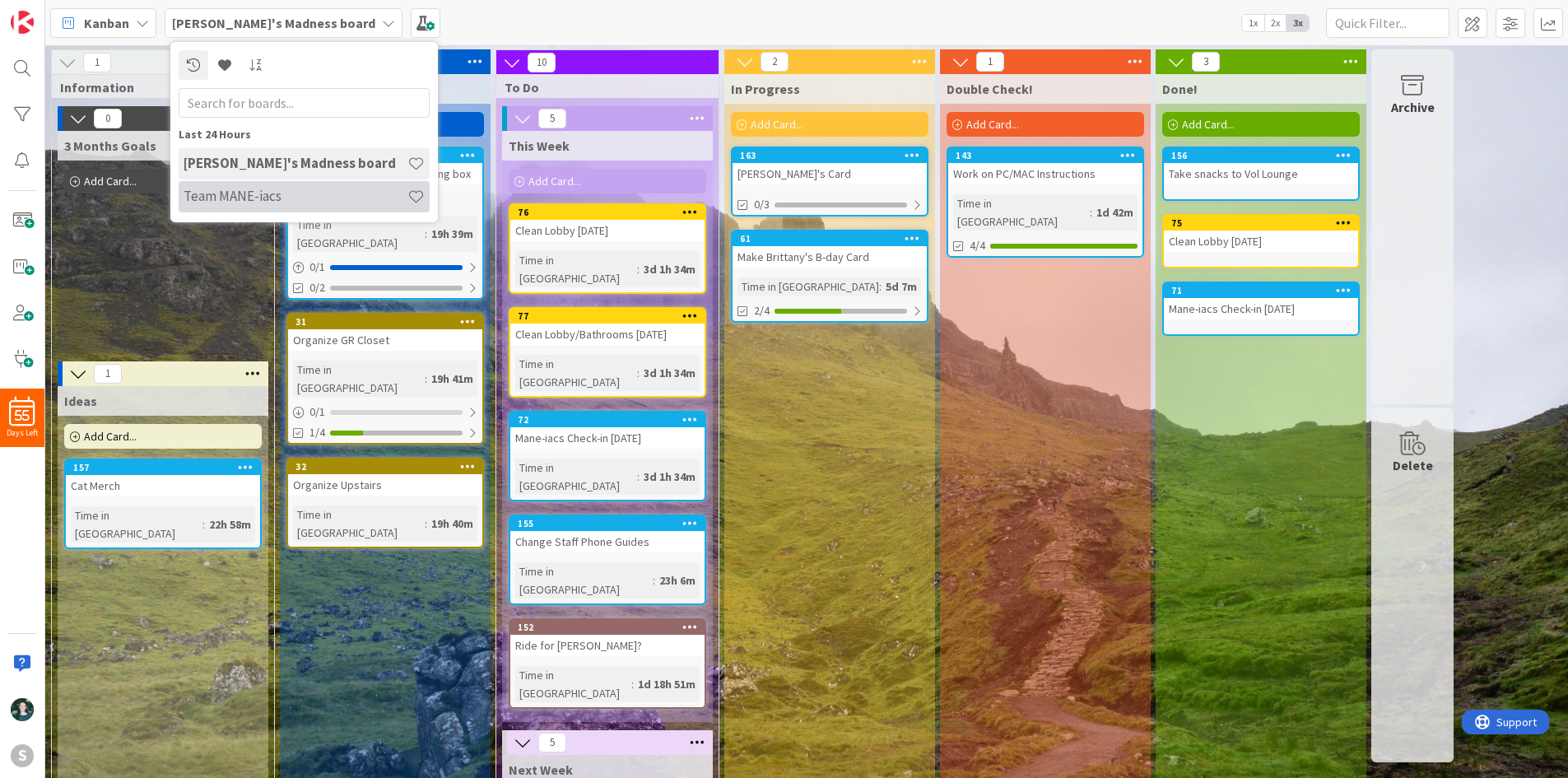
click at [302, 199] on h4 "Team MANE-iacs" at bounding box center [295, 196] width 224 height 16
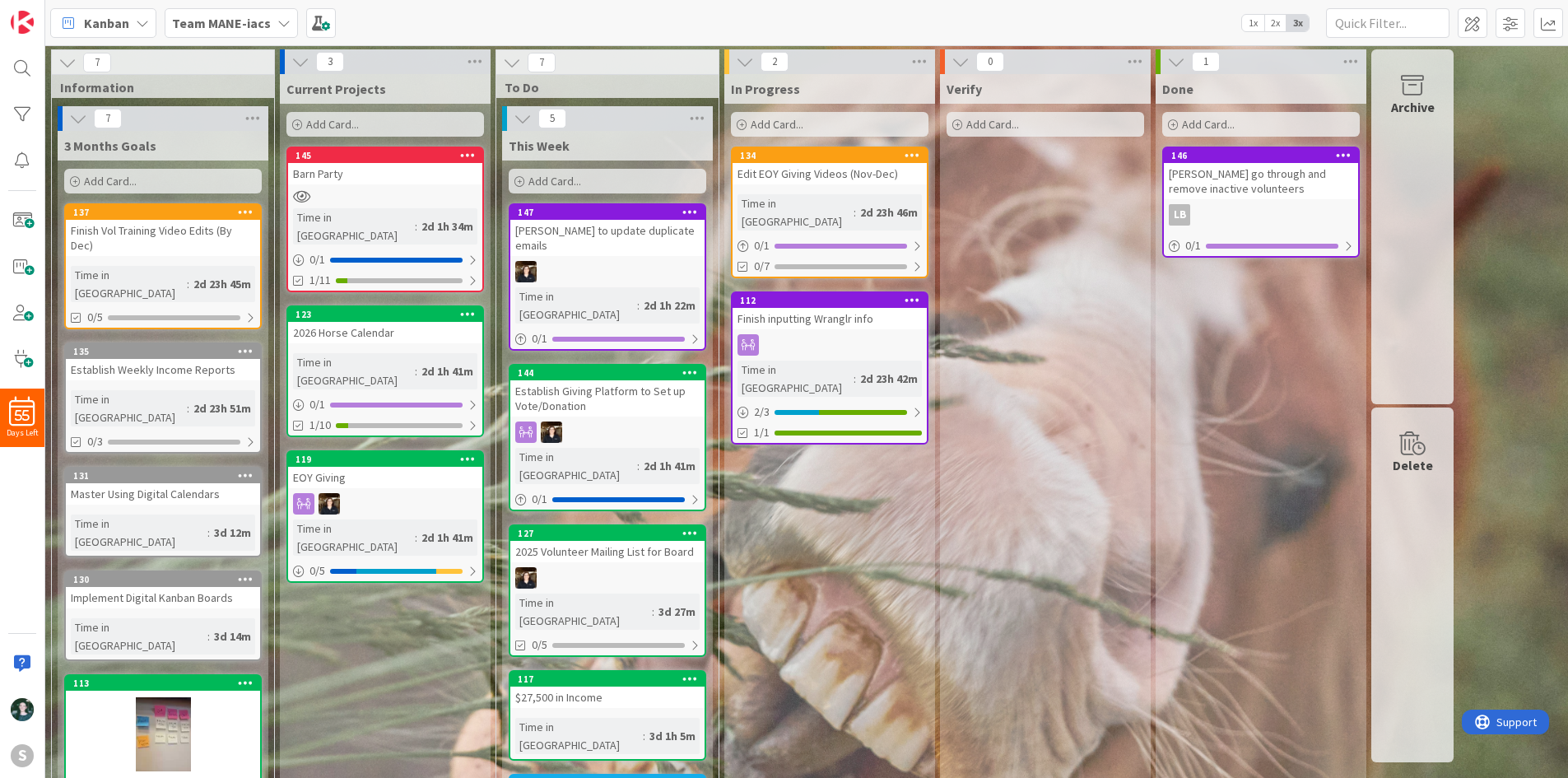
click at [382, 177] on div "Barn Party" at bounding box center [386, 173] width 195 height 22
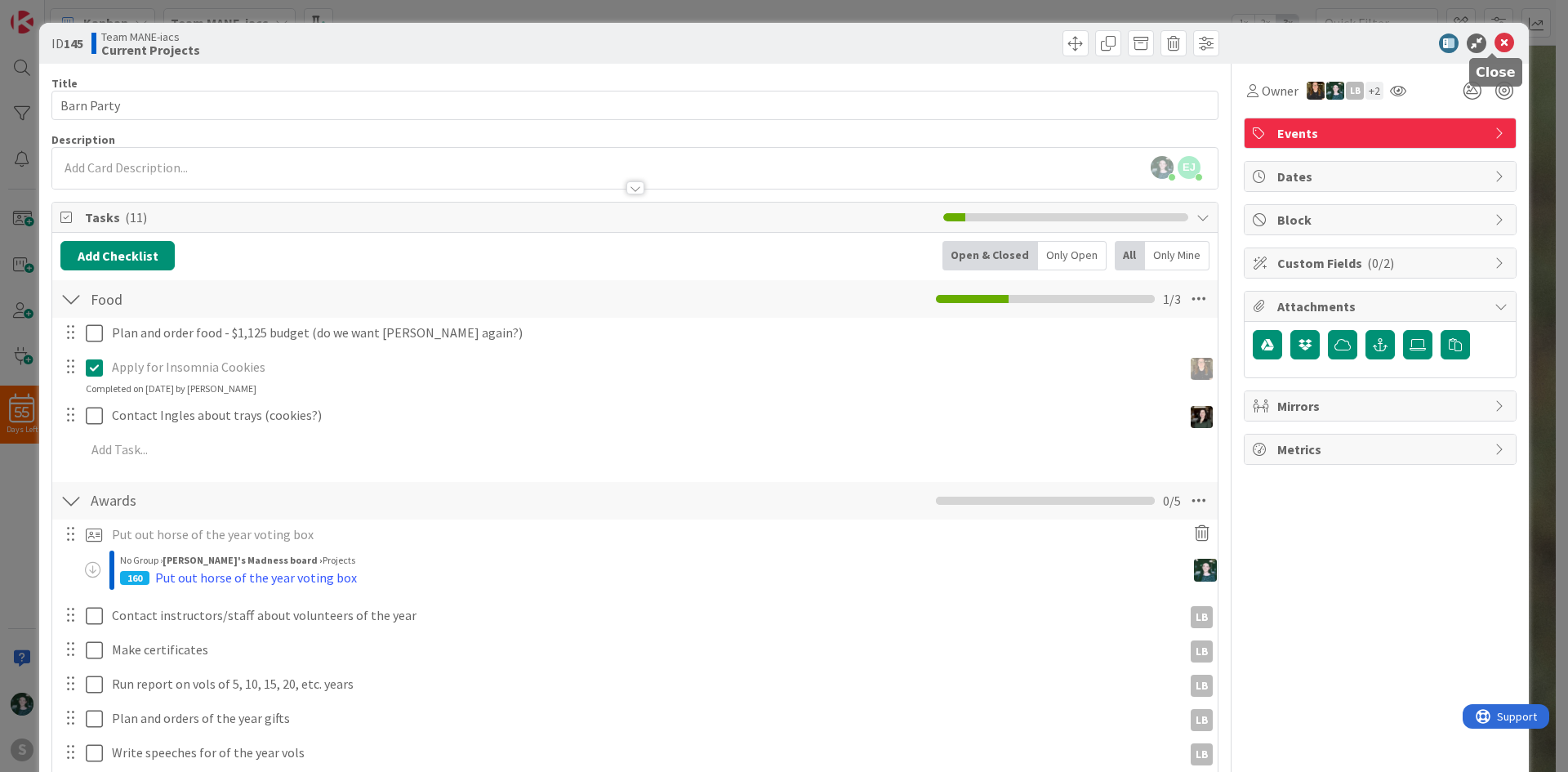
click at [1495, 42] on icon at bounding box center [1504, 43] width 20 height 20
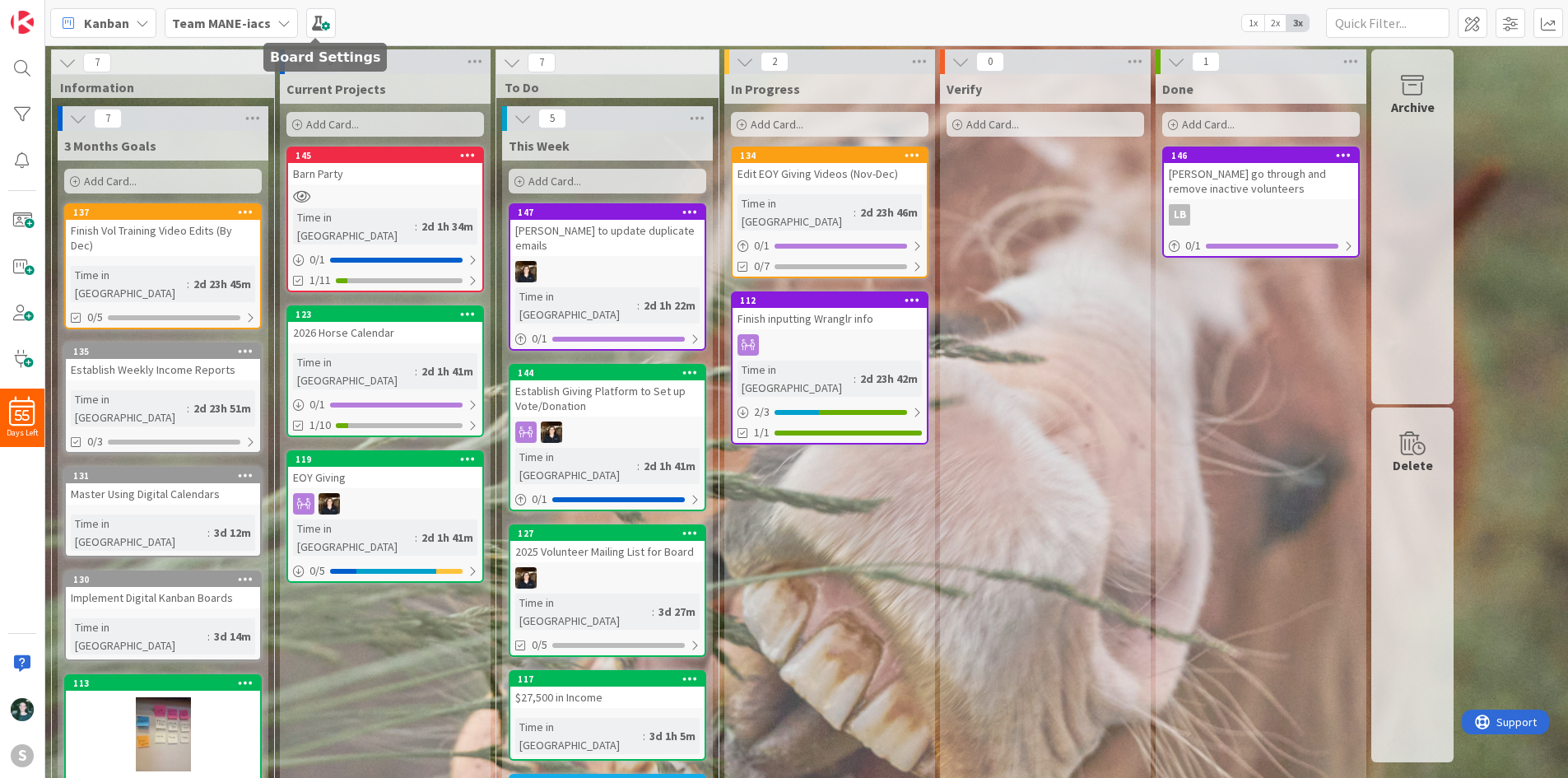
click at [241, 28] on b "Team MANE-iacs" at bounding box center [221, 23] width 99 height 16
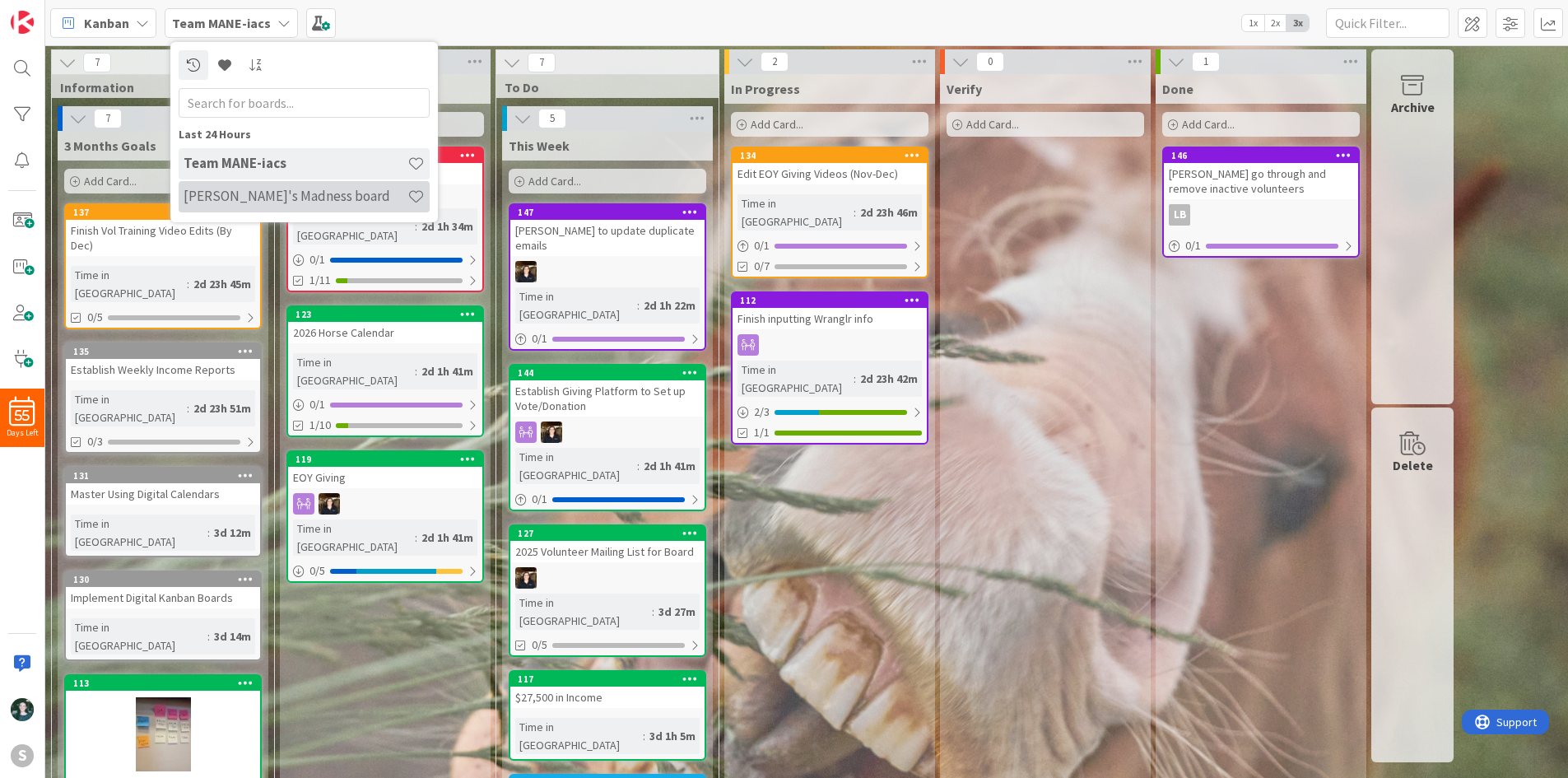
click at [284, 200] on h4 "[PERSON_NAME]'s Madness board" at bounding box center [295, 196] width 224 height 16
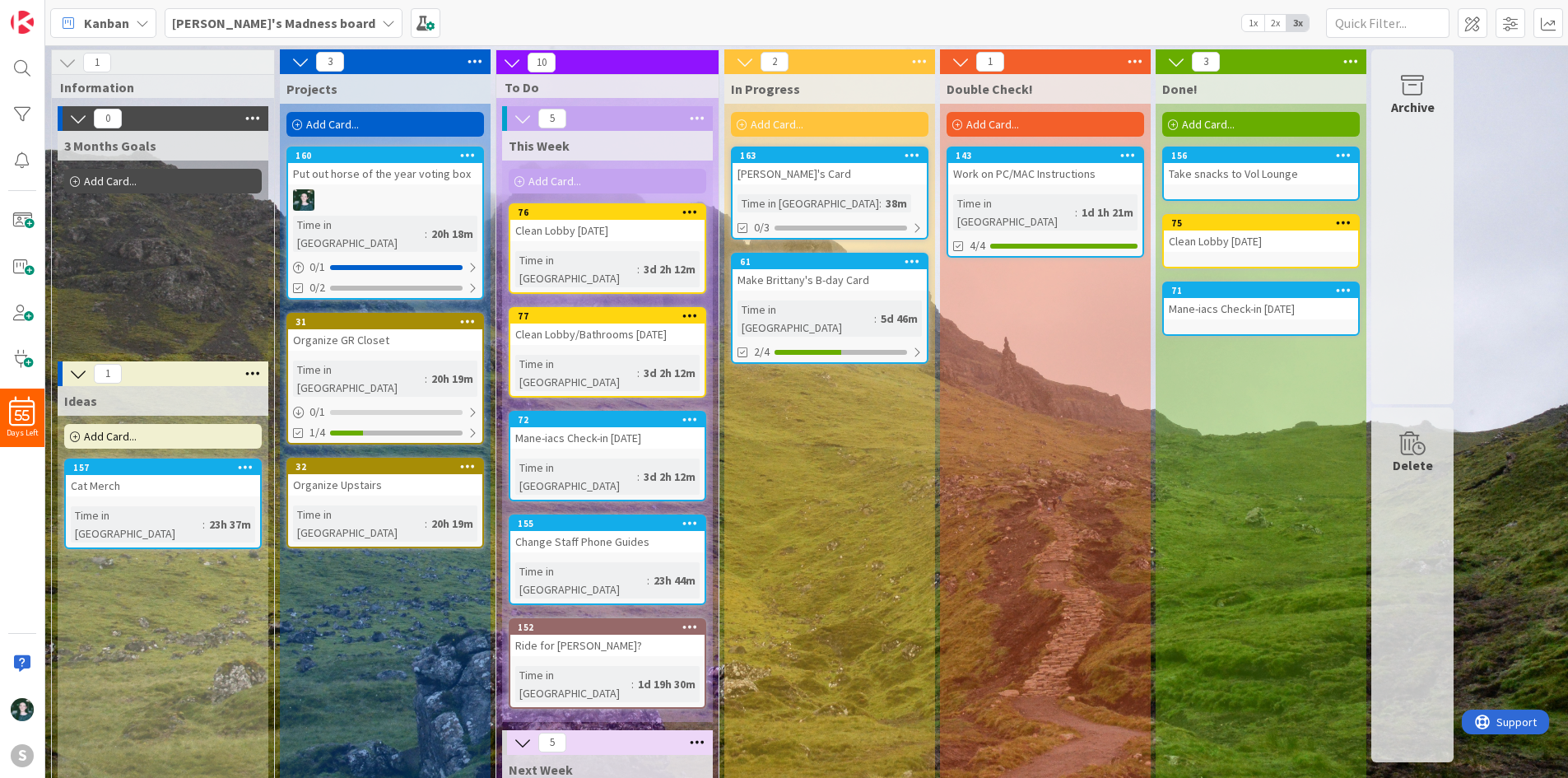
click at [819, 169] on div "[PERSON_NAME]'s Card" at bounding box center [830, 173] width 195 height 22
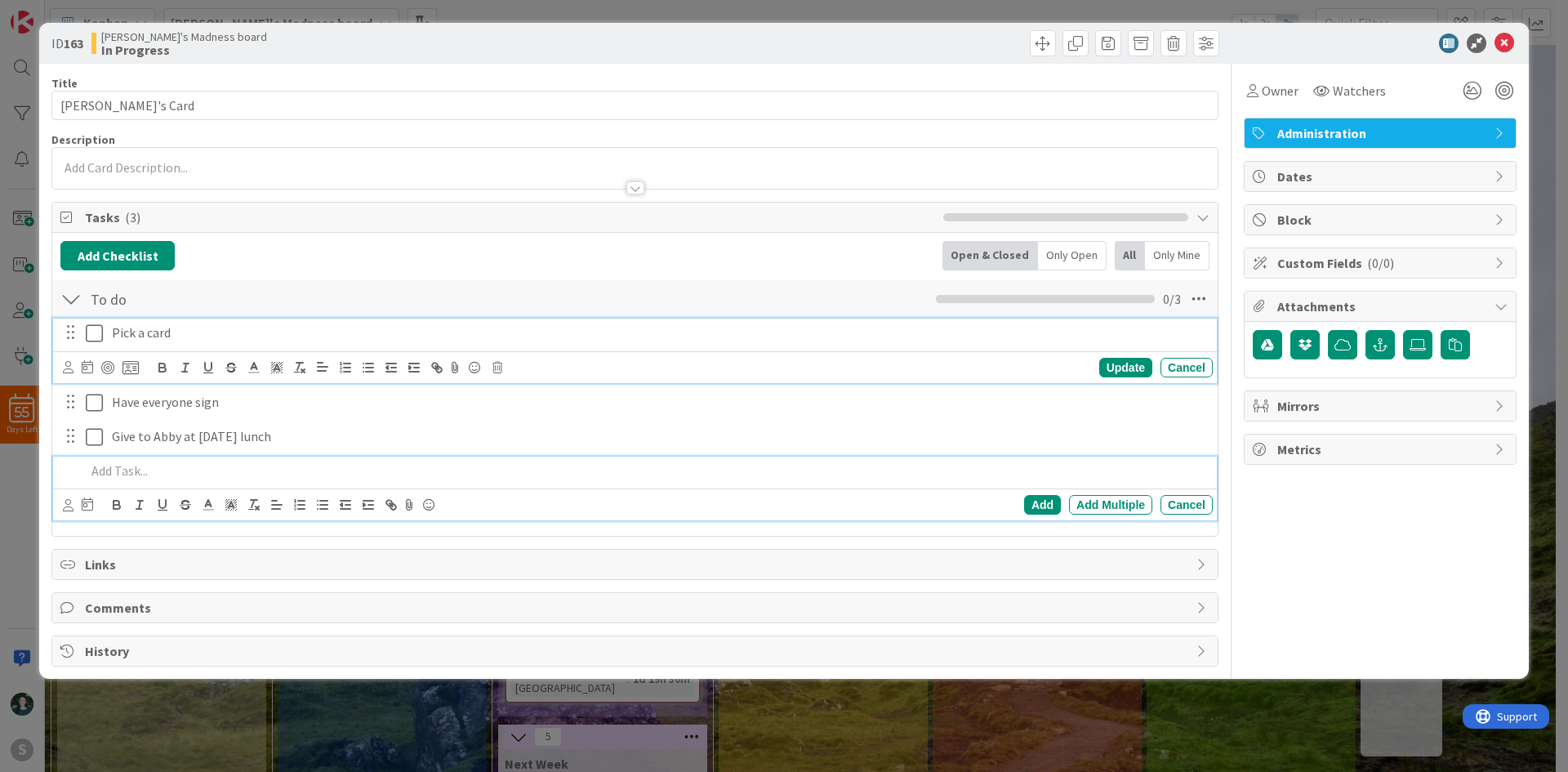
click at [90, 331] on icon at bounding box center [94, 333] width 17 height 20
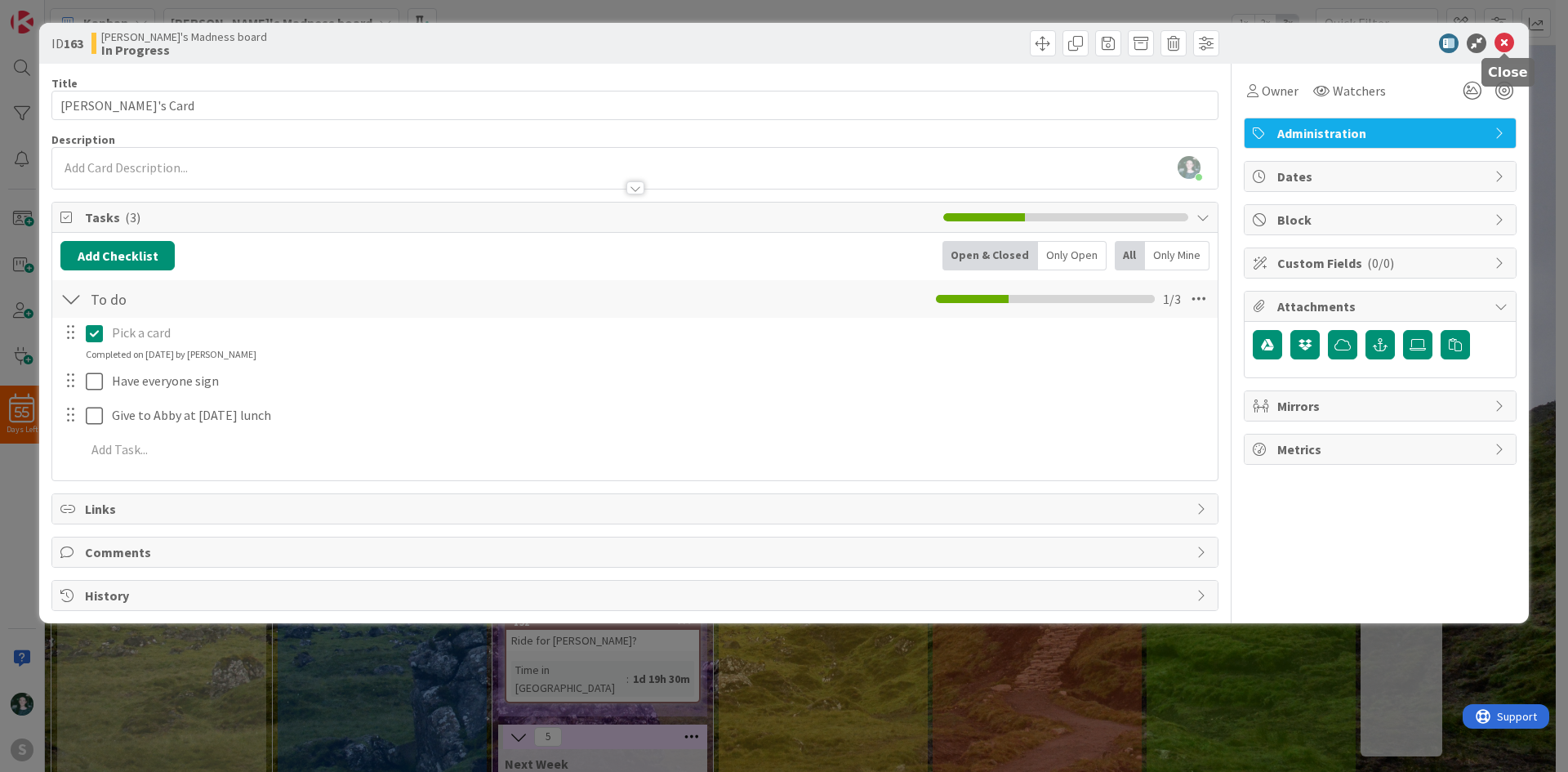
click at [1508, 38] on icon at bounding box center [1504, 43] width 20 height 20
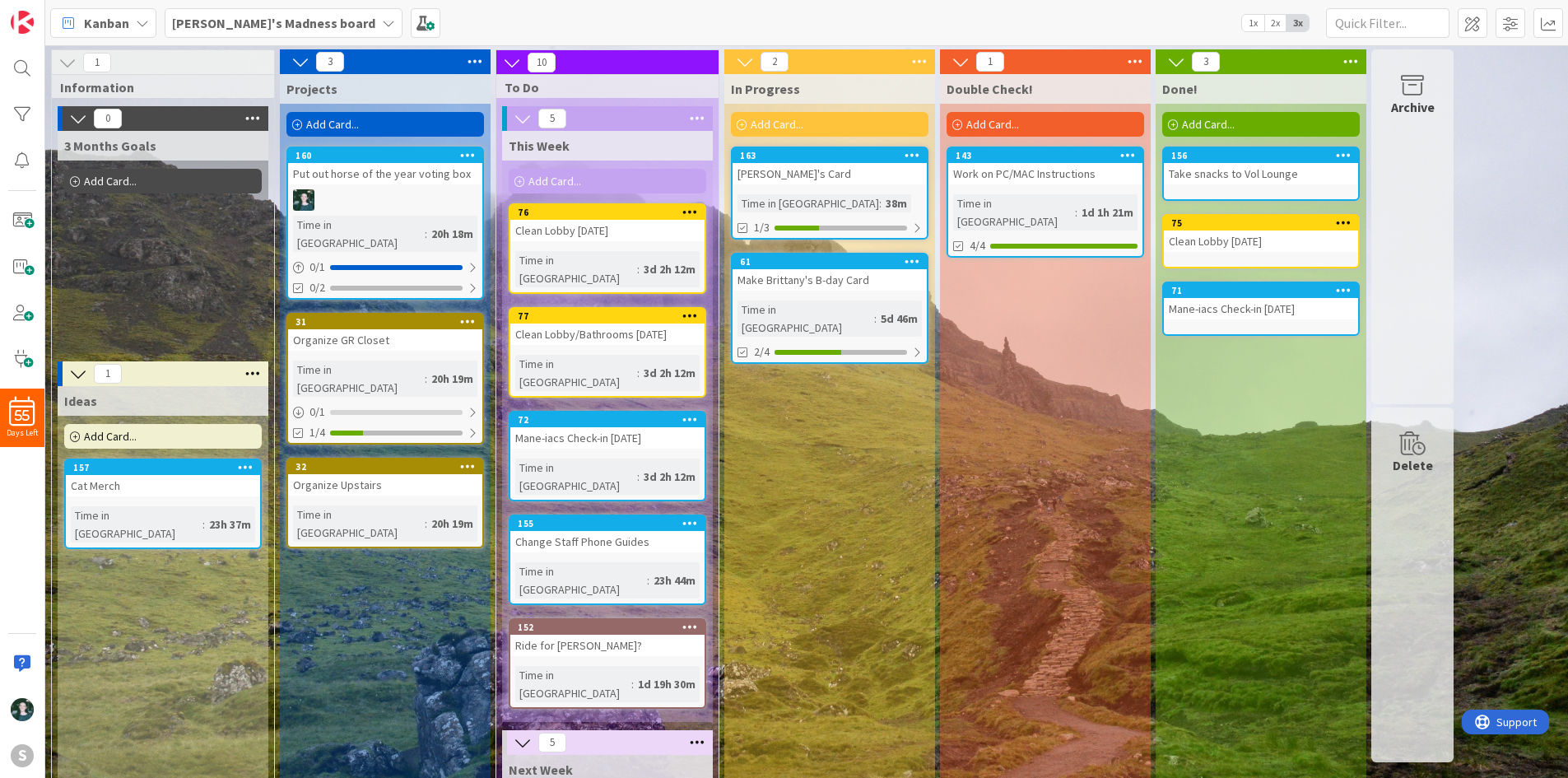
click at [836, 169] on div "[PERSON_NAME]'s Card" at bounding box center [830, 173] width 195 height 22
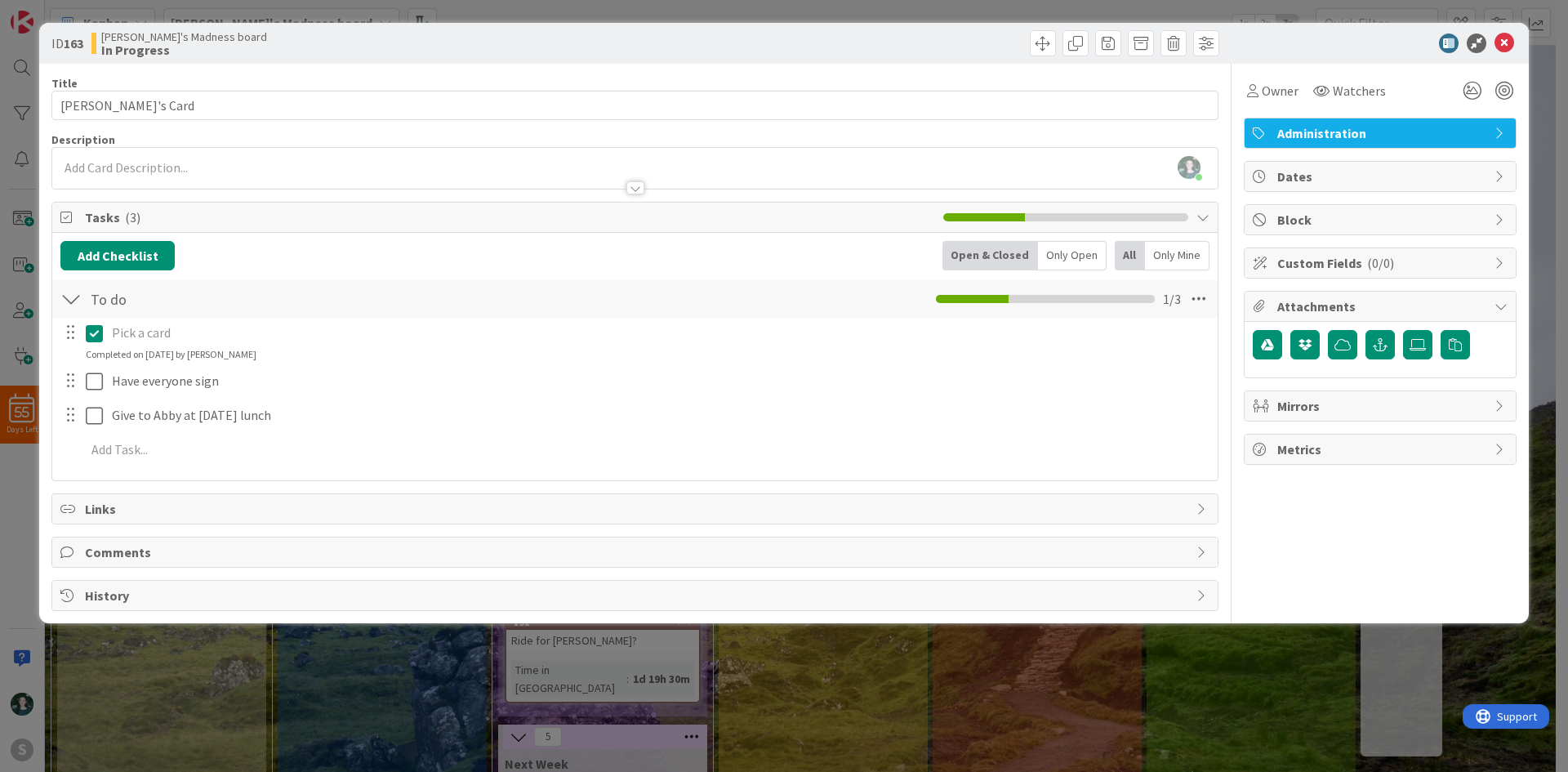
click at [70, 386] on div at bounding box center [70, 381] width 22 height 24
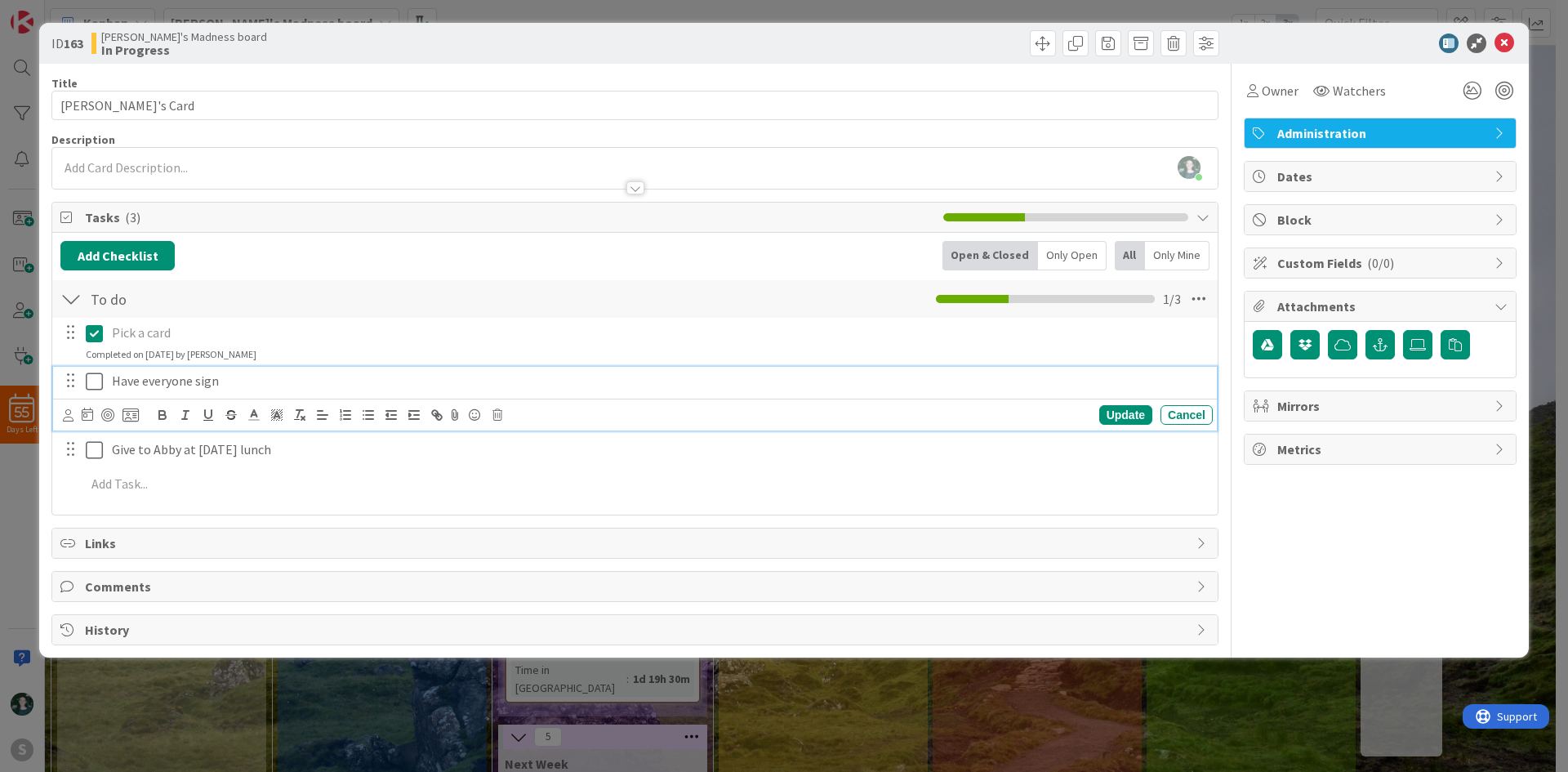
click at [311, 385] on p "Have everyone sign" at bounding box center [658, 381] width 1094 height 19
click at [144, 254] on button "Add Checklist" at bounding box center [117, 255] width 114 height 29
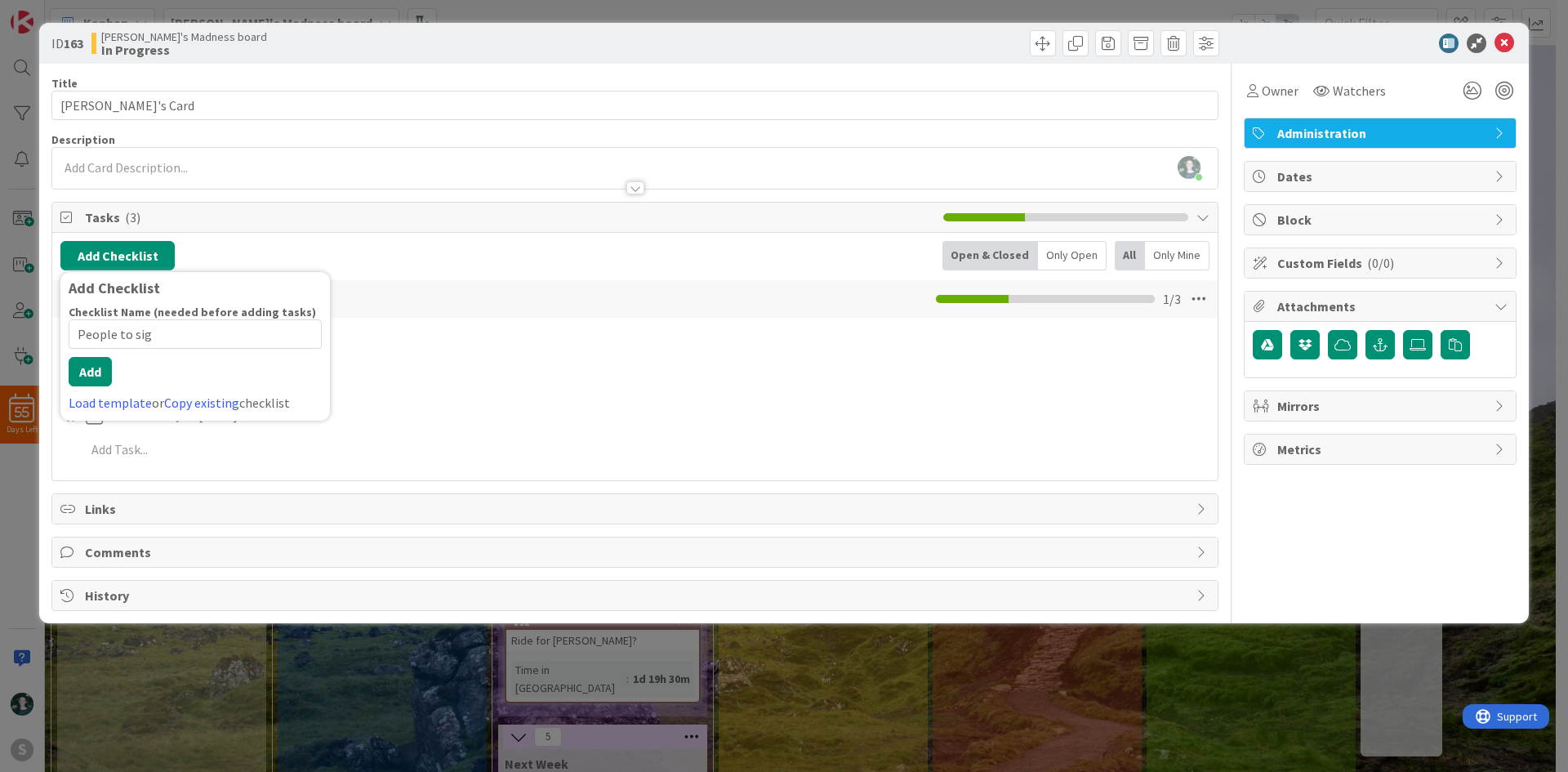
type input "People to sign"
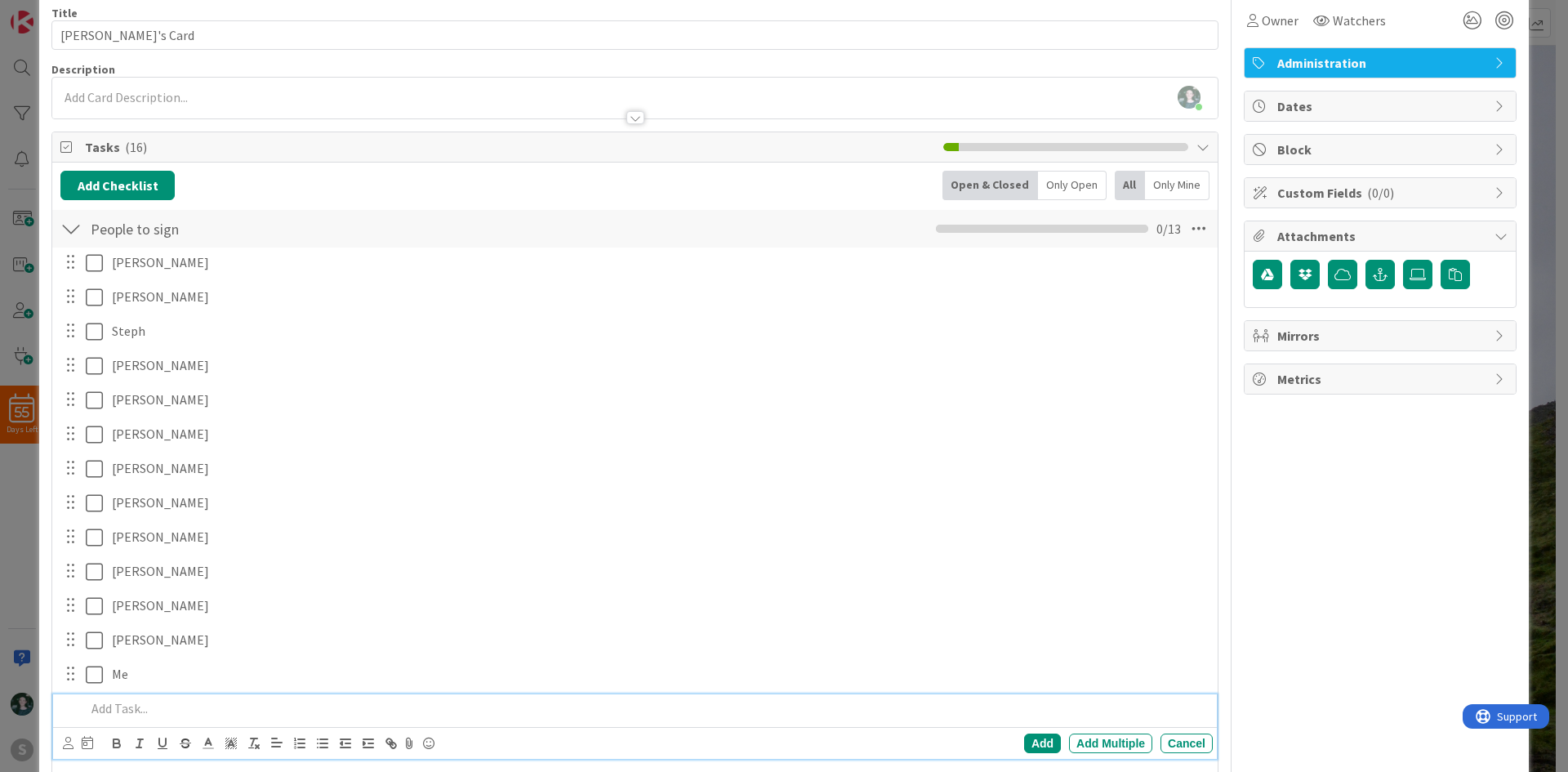
scroll to position [163, 0]
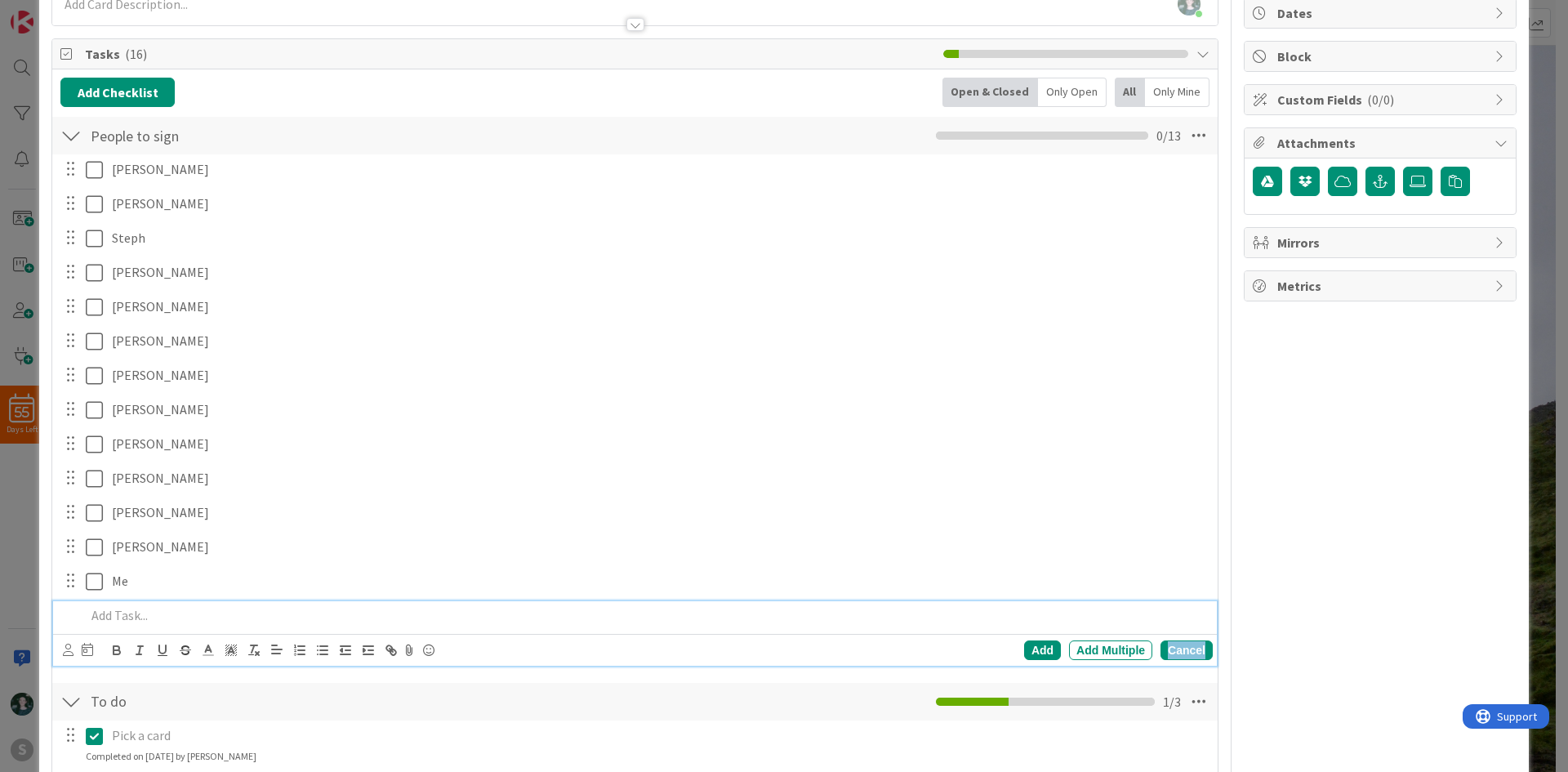
click at [1191, 652] on div "Cancel" at bounding box center [1186, 650] width 53 height 20
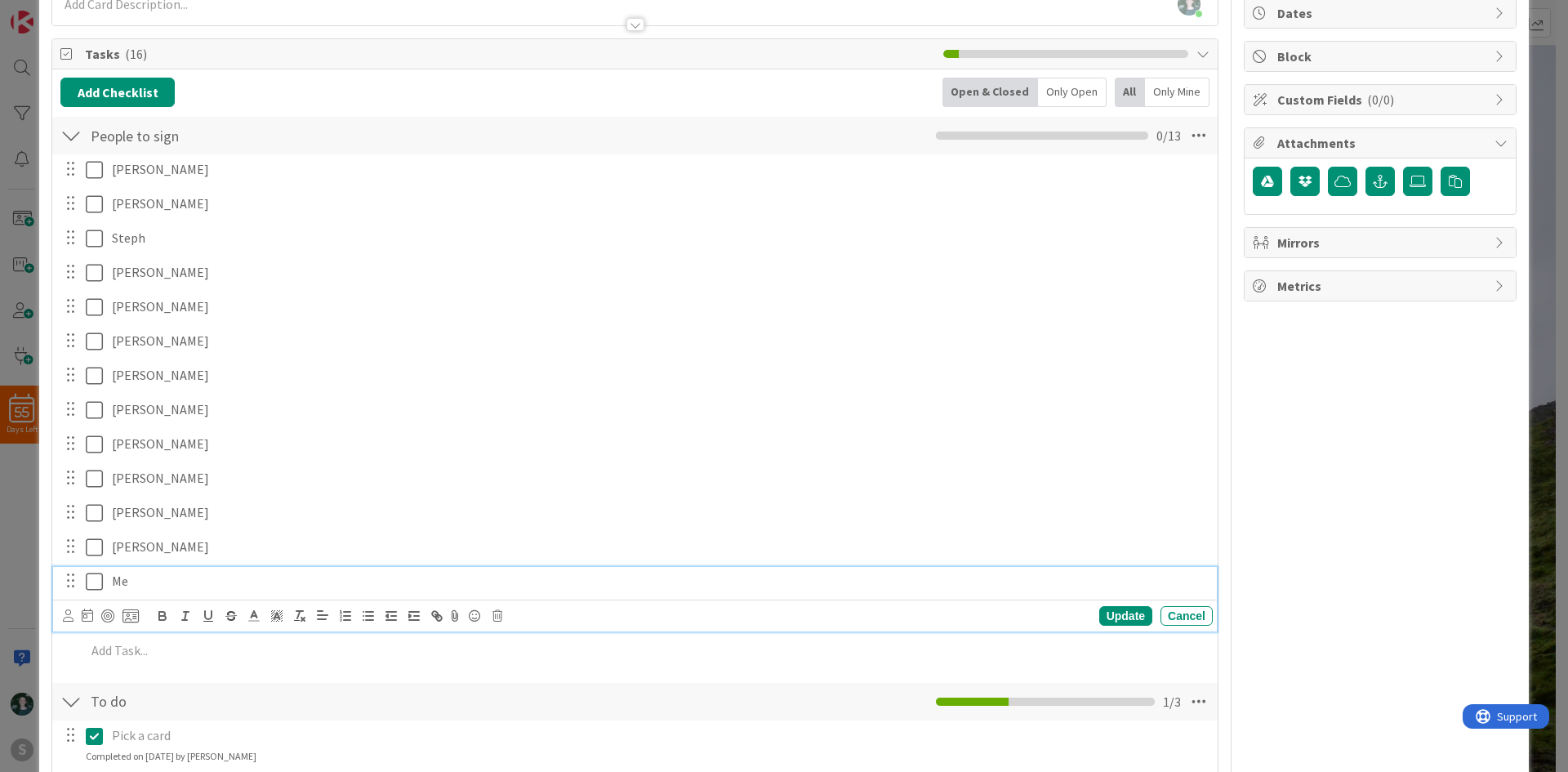
click at [97, 575] on icon at bounding box center [94, 582] width 17 height 20
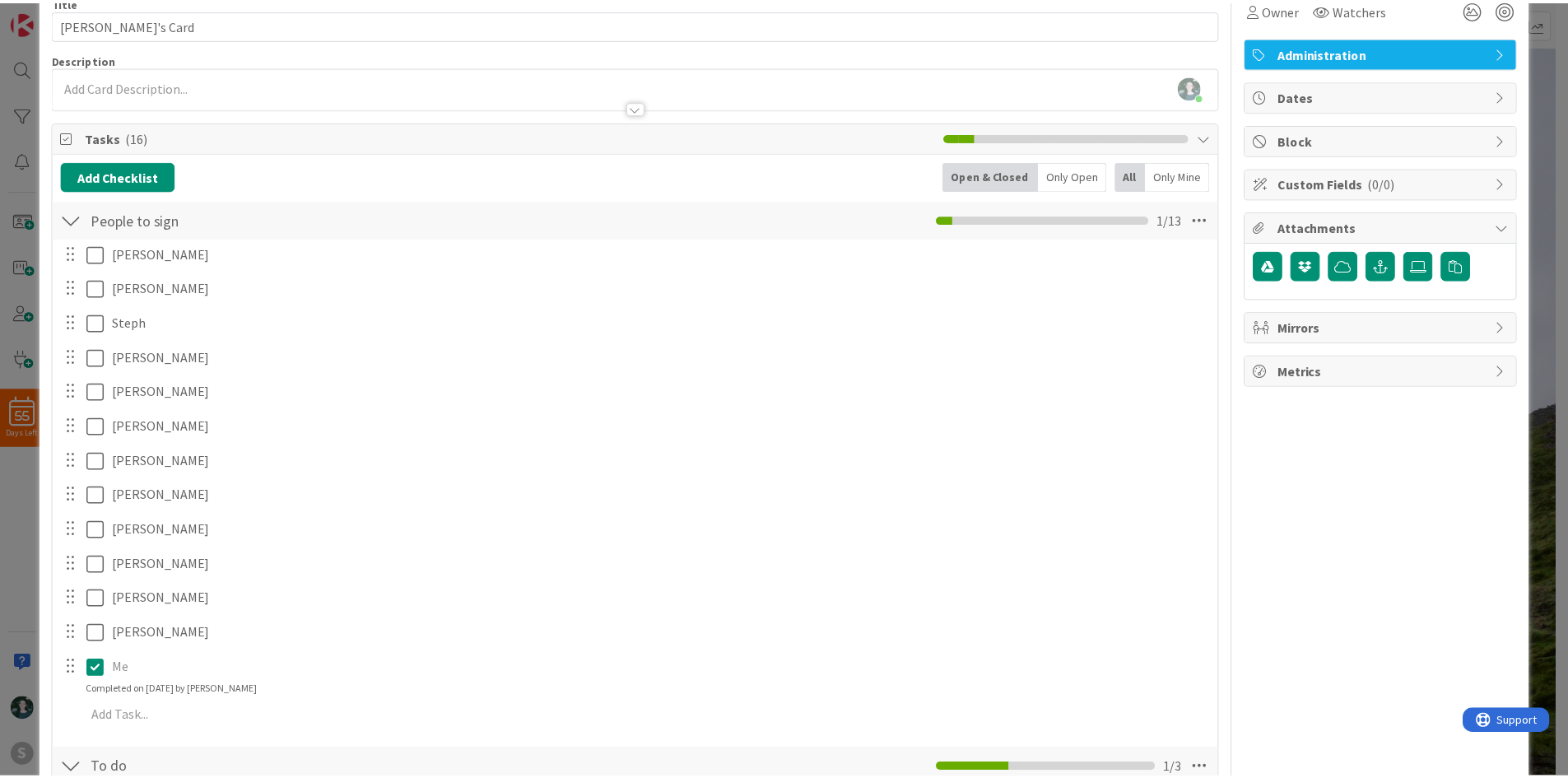
scroll to position [0, 0]
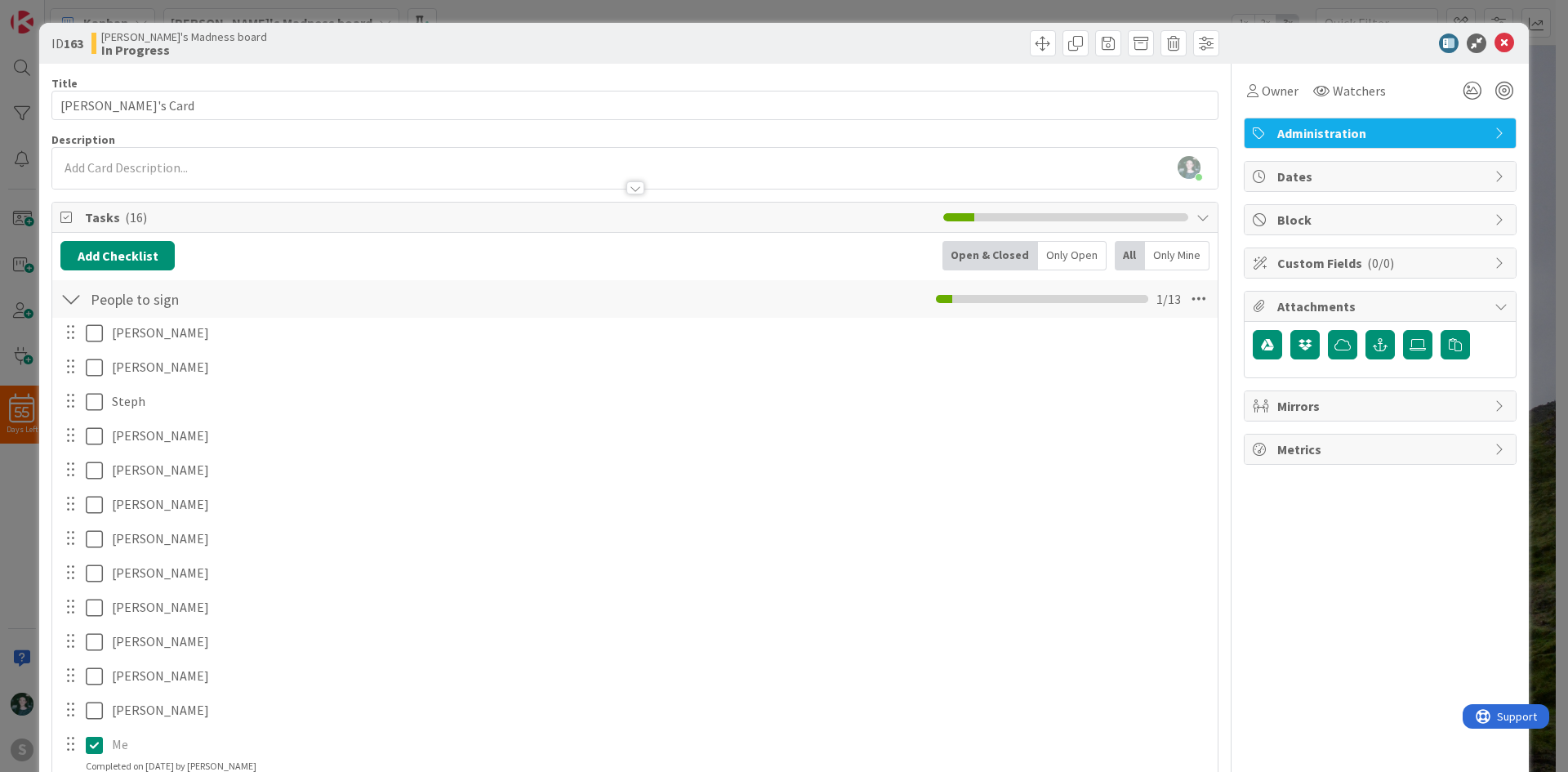
click at [65, 295] on div at bounding box center [70, 298] width 22 height 29
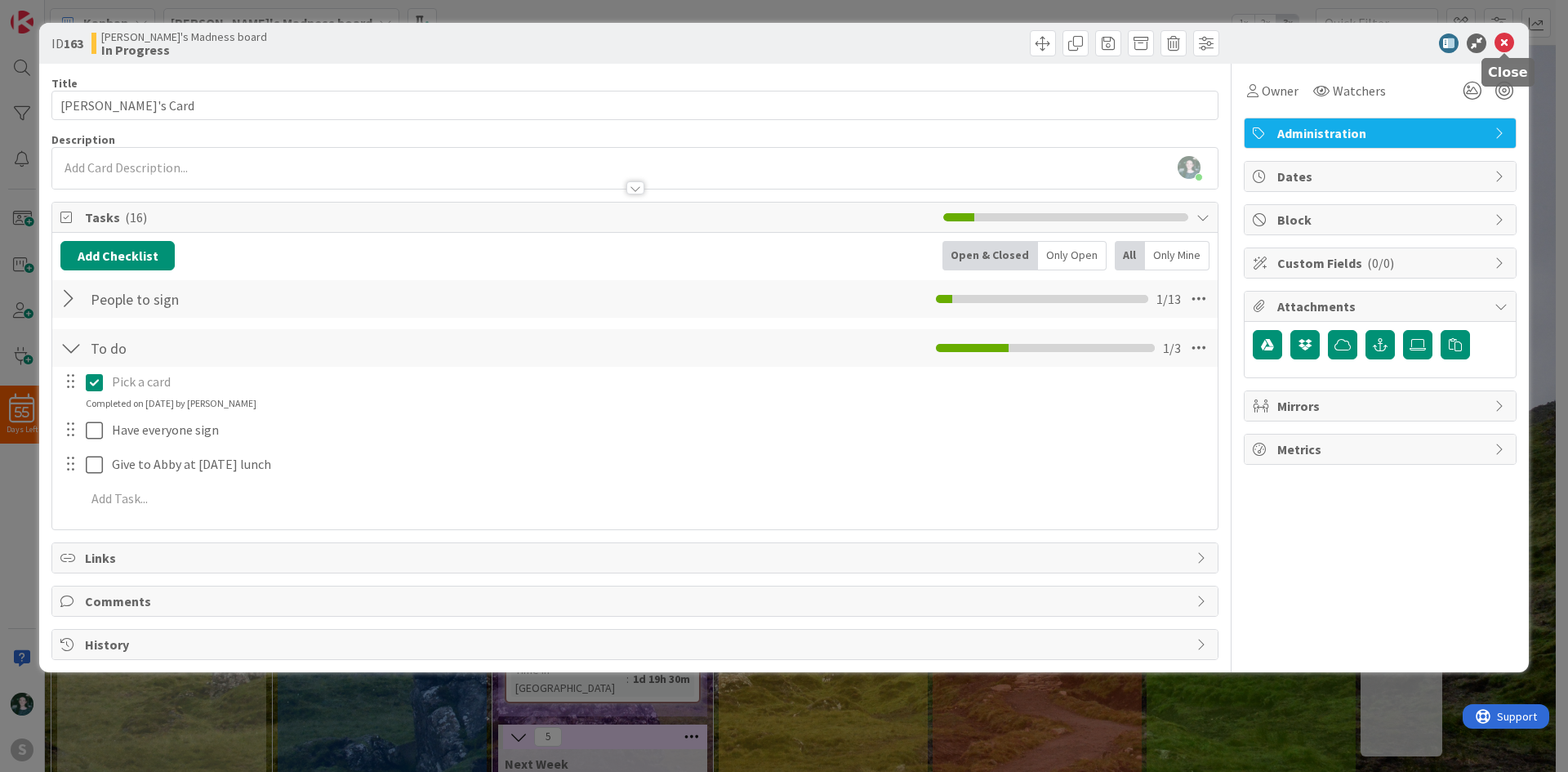
click at [1500, 45] on icon at bounding box center [1504, 43] width 20 height 20
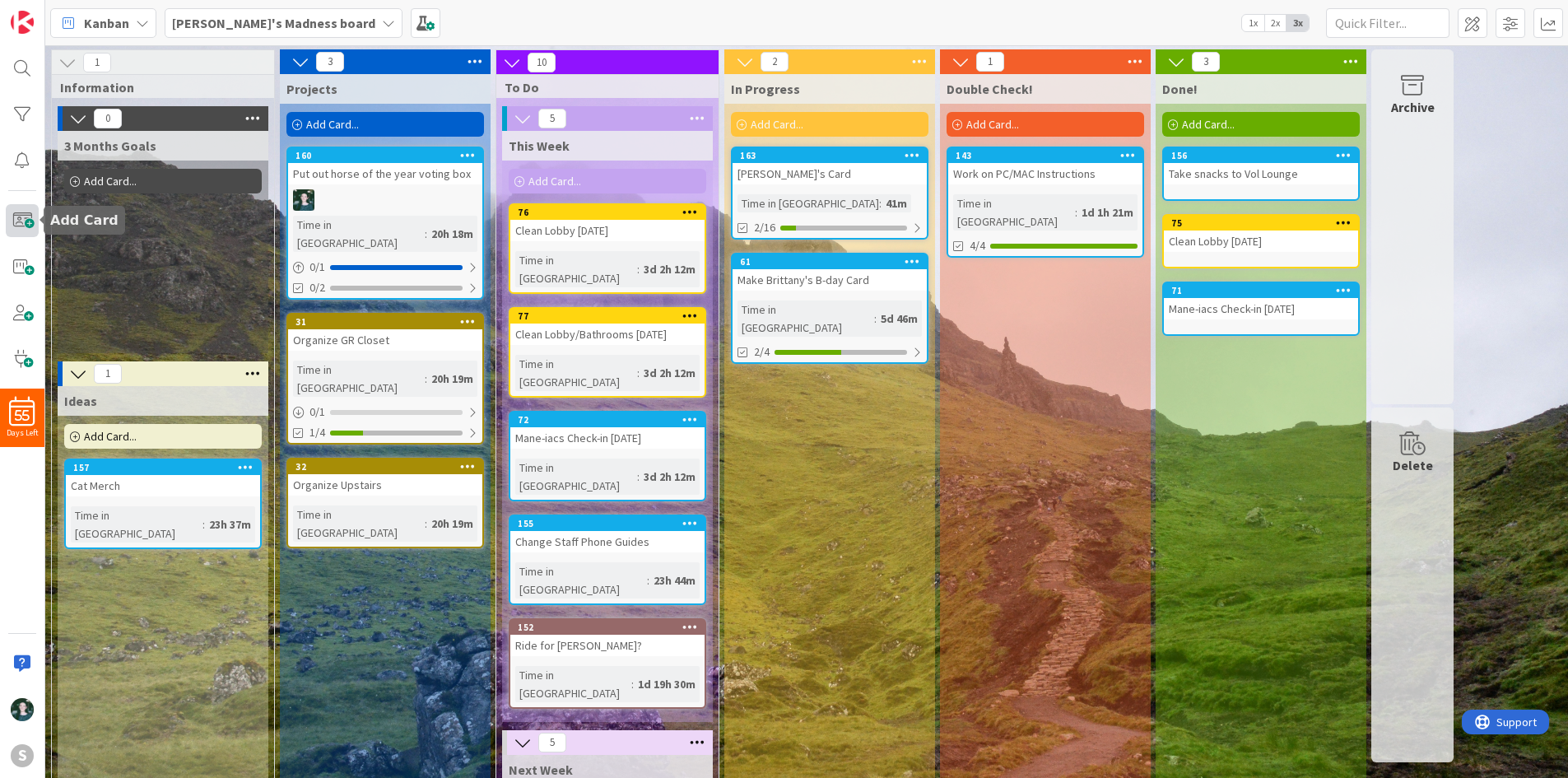
click at [22, 216] on span at bounding box center [22, 220] width 33 height 33
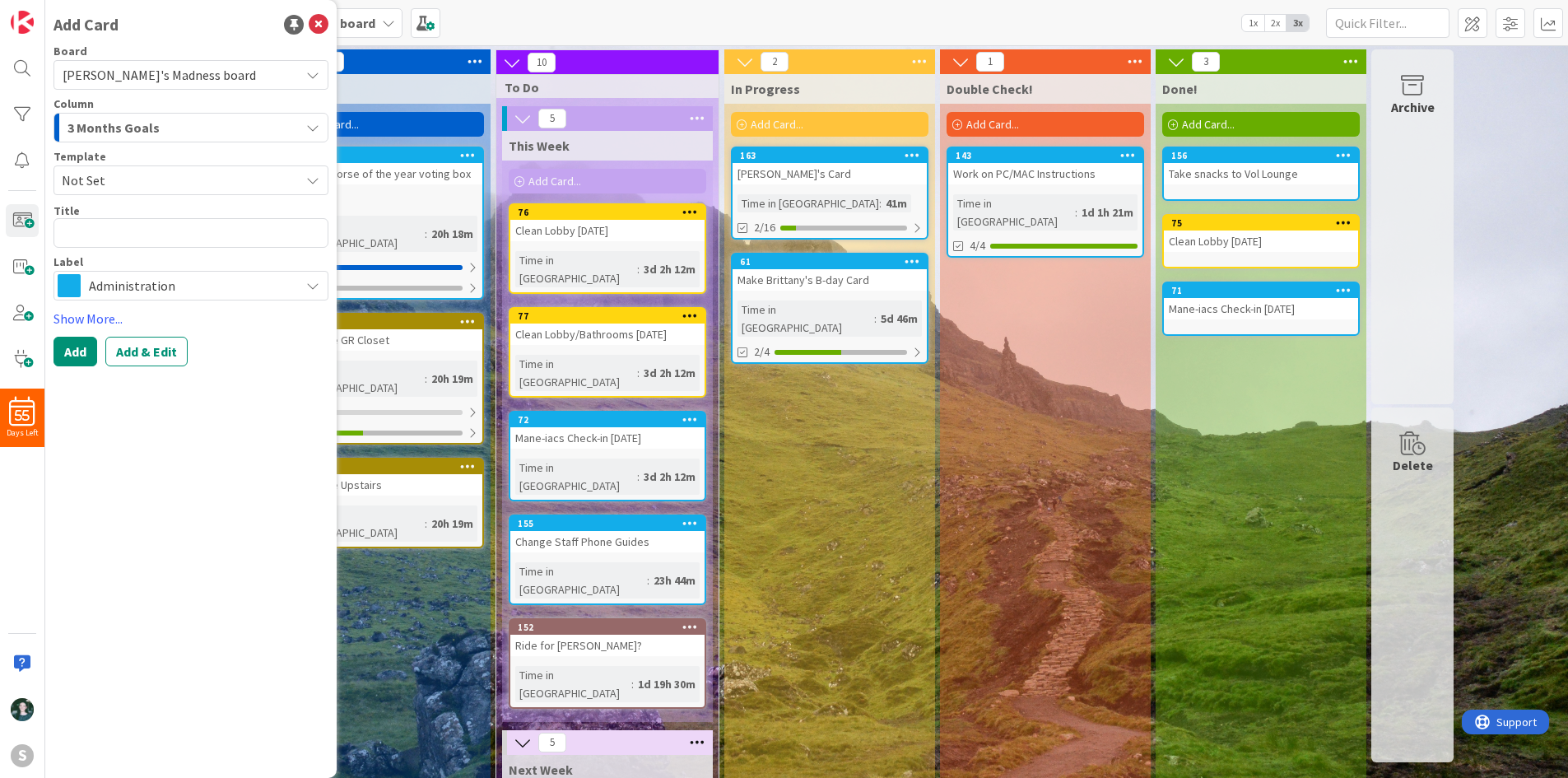
click at [175, 131] on div "3 Months Goals" at bounding box center [181, 128] width 236 height 26
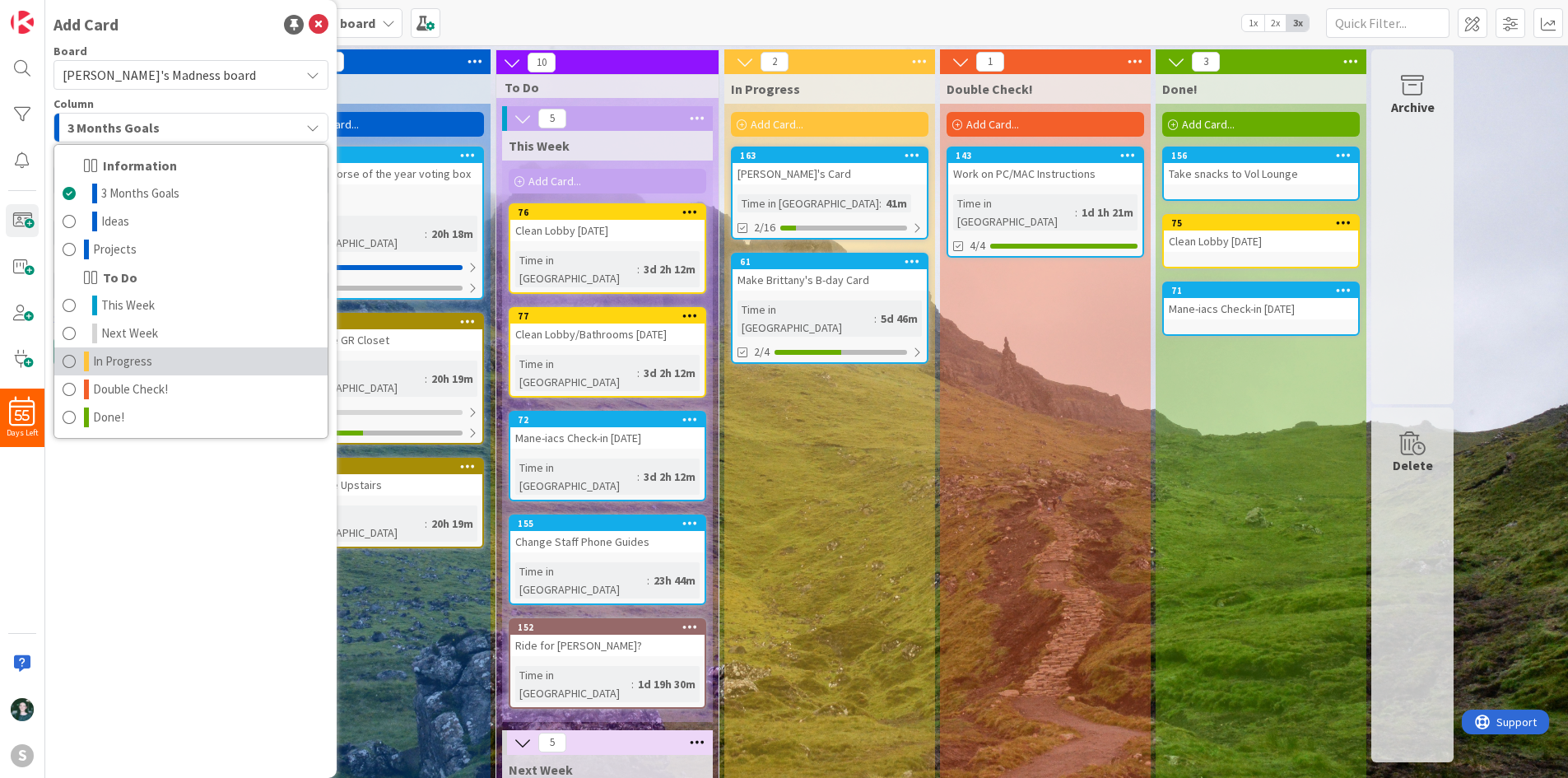
click at [164, 371] on link "In Progress" at bounding box center [190, 362] width 273 height 28
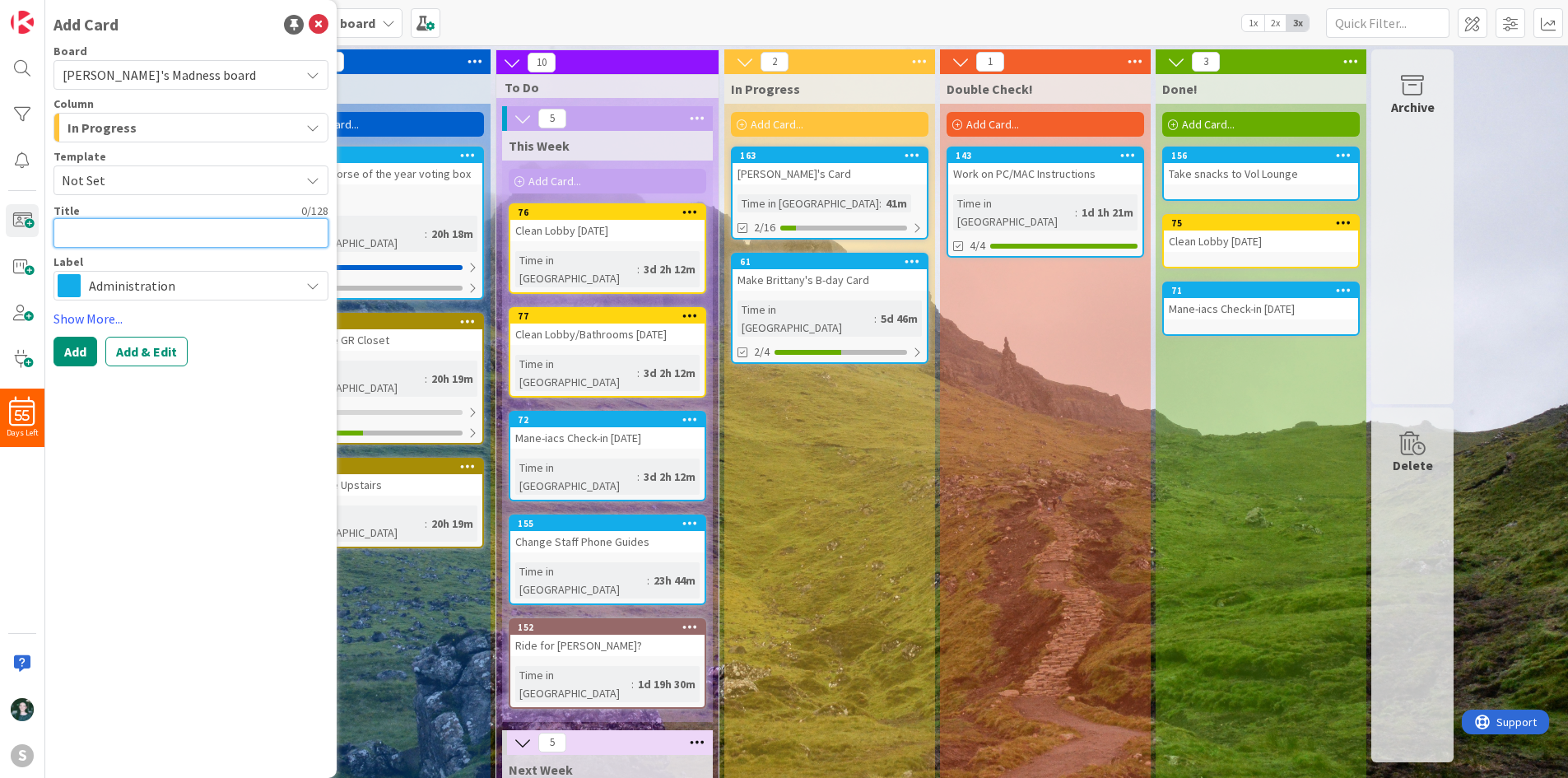
click at [172, 225] on textarea at bounding box center [191, 233] width 275 height 29
type textarea "C"
type textarea "x"
type textarea "Ch"
type textarea "x"
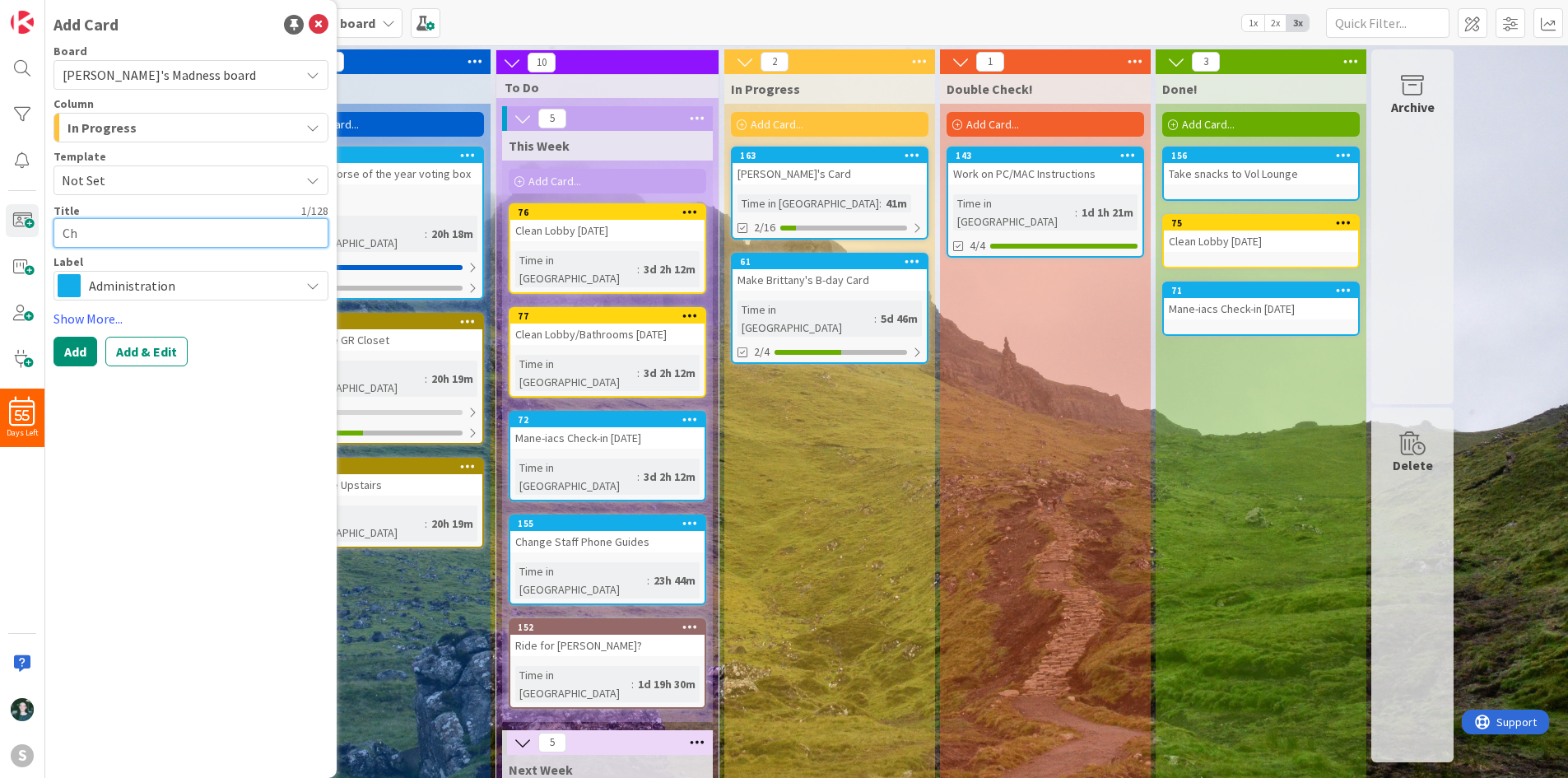
type textarea "Che"
type textarea "x"
type textarea "Chec"
type textarea "x"
type textarea "Check"
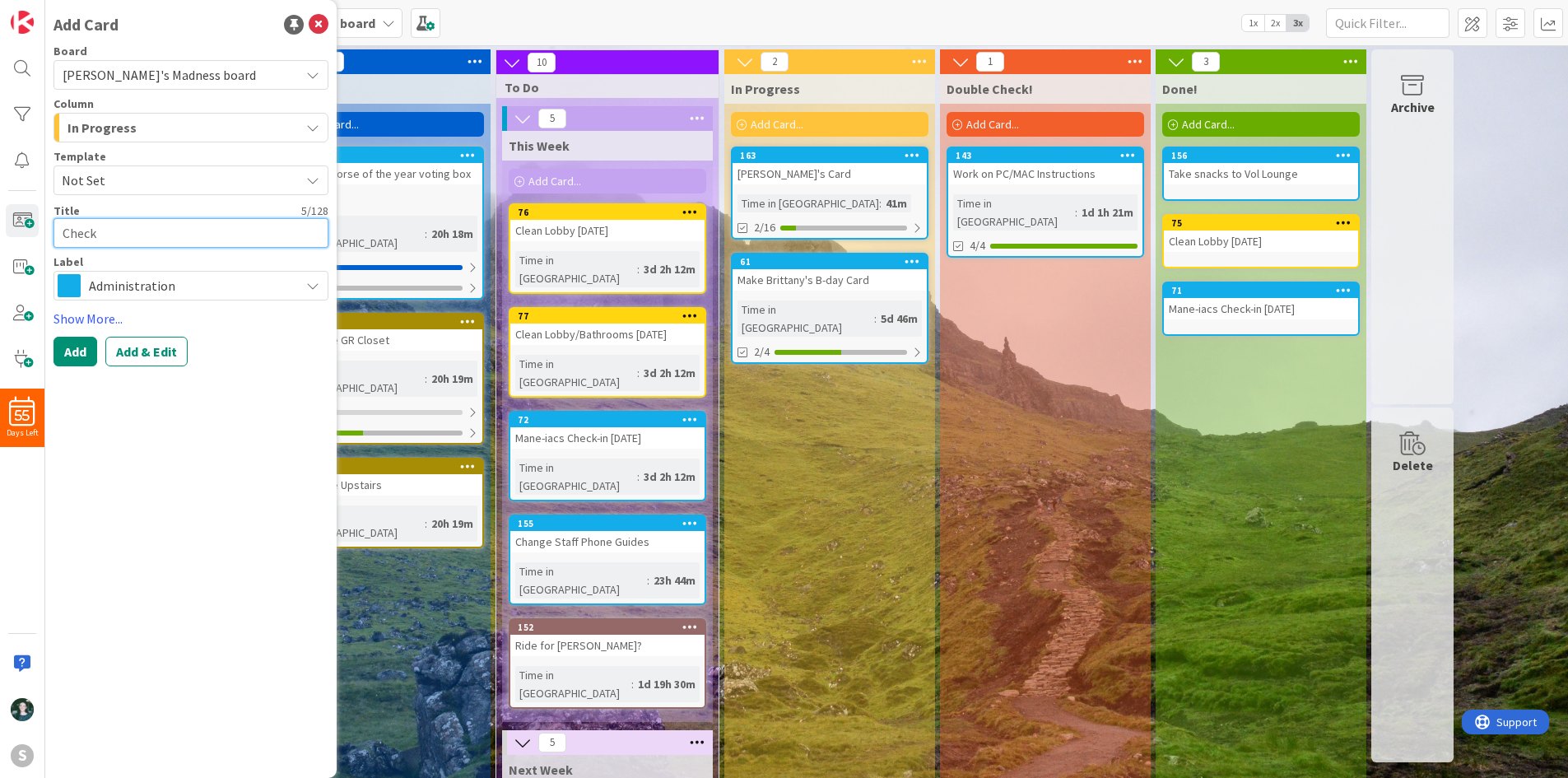
type textarea "x"
type textarea "Checks"
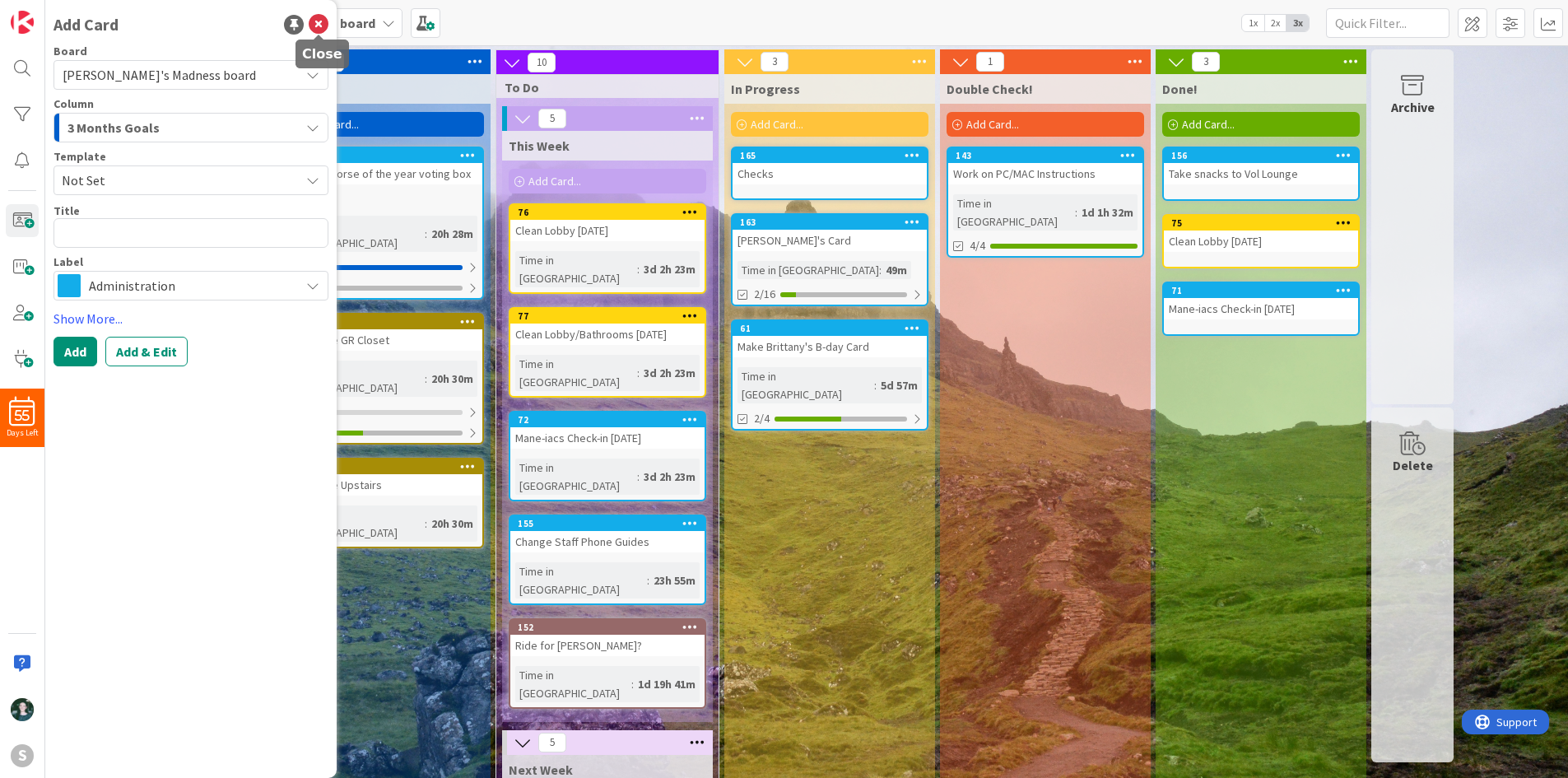
click at [325, 25] on icon at bounding box center [319, 25] width 20 height 20
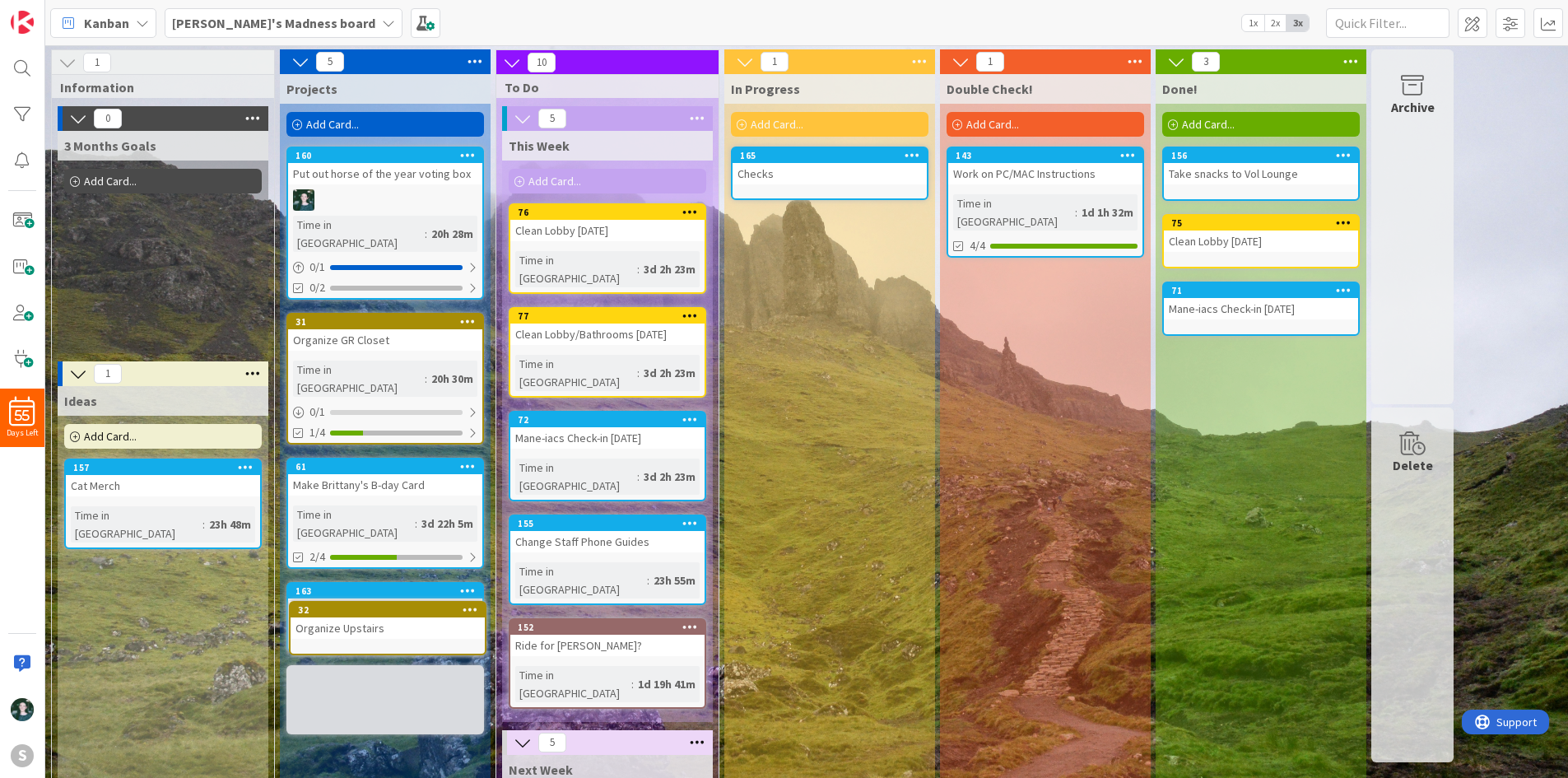
scroll to position [12, 0]
